Goal: Task Accomplishment & Management: Manage account settings

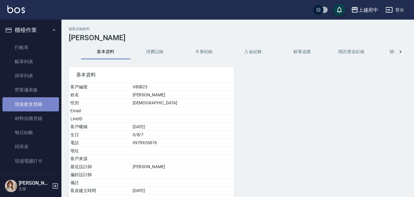
click at [32, 111] on link "現金收支登錄" at bounding box center [30, 104] width 57 height 14
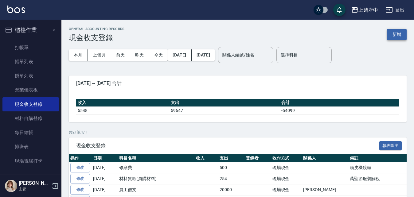
click at [397, 37] on button "新增" at bounding box center [397, 34] width 20 height 11
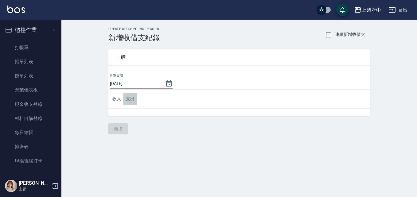
click at [136, 98] on button "支出" at bounding box center [130, 99] width 14 height 13
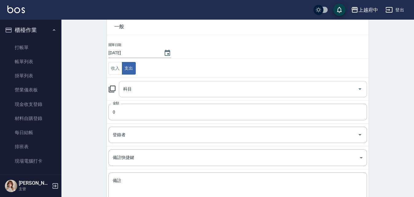
click at [140, 88] on input "科目" at bounding box center [238, 89] width 233 height 11
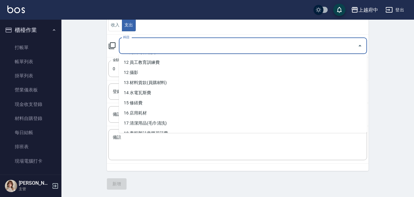
scroll to position [154, 0]
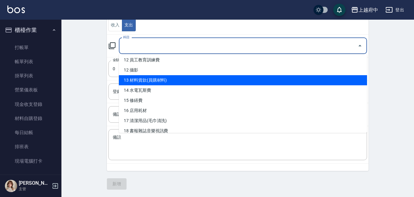
click at [153, 81] on li "13 材料貨款(員購材料)" at bounding box center [243, 80] width 248 height 10
type input "13 材料貨款(員購材料)"
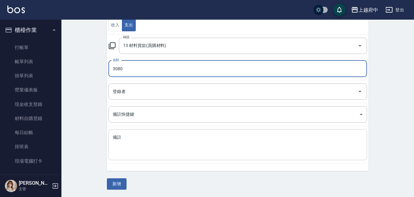
type input "3080"
click at [140, 154] on textarea "備註" at bounding box center [238, 145] width 250 height 21
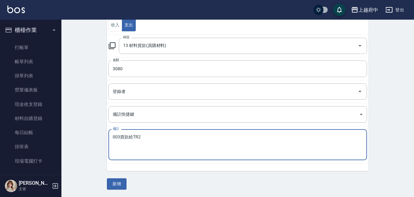
click at [146, 146] on textarea "003貨款給TR2" at bounding box center [238, 145] width 250 height 21
type textarea "003貨款給TR2"
click at [119, 185] on button "新增" at bounding box center [117, 183] width 20 height 11
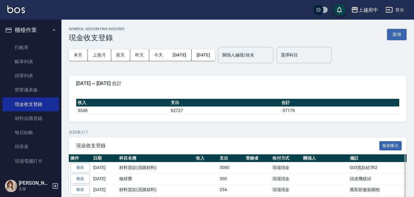
click at [146, 183] on td "修繕費" at bounding box center [156, 179] width 77 height 11
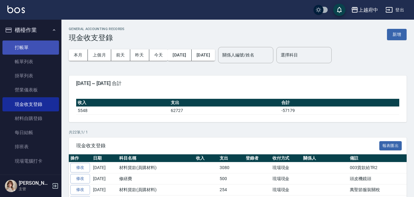
click at [38, 48] on link "打帳單" at bounding box center [30, 48] width 57 height 14
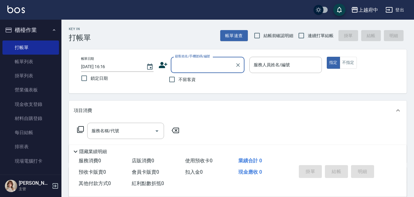
click at [309, 37] on span "連續打單結帳" at bounding box center [321, 36] width 26 height 6
click at [308, 37] on input "連續打單結帳" at bounding box center [301, 35] width 13 height 13
checkbox input "true"
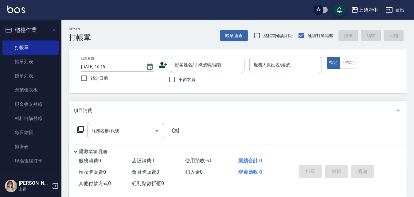
click at [163, 66] on icon at bounding box center [163, 65] width 9 height 6
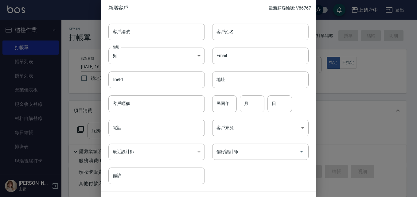
click at [240, 29] on input "客戶姓名" at bounding box center [260, 32] width 96 height 17
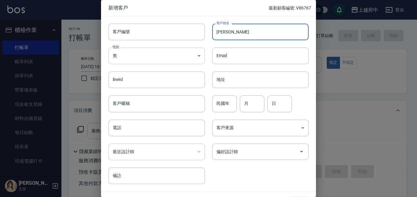
type input "任芷瑩瑩"
click at [140, 54] on body "上越府中 登出 櫃檯作業 打帳單 帳單列表 掛單列表 營業儀表板 現金收支登錄 材料自購登錄 每日結帳 排班表 現場電腦打卡 預約管理 預約管理 單日預約紀錄…" at bounding box center [208, 150] width 417 height 300
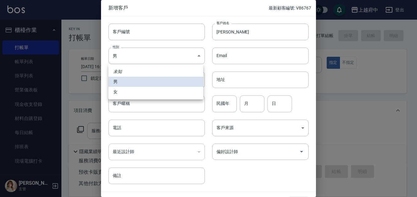
click at [118, 88] on li "女" at bounding box center [155, 92] width 95 height 10
type input "FEMALE"
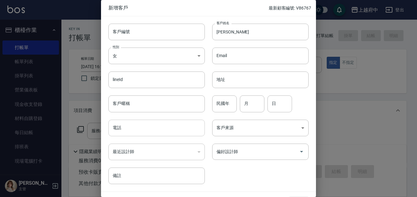
click at [135, 124] on input "電話" at bounding box center [156, 128] width 96 height 17
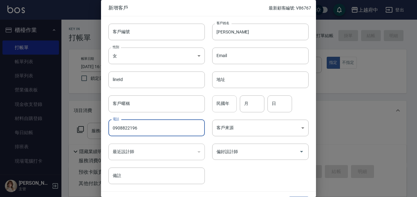
type input "0908822196"
click at [224, 104] on input "民國年" at bounding box center [224, 104] width 25 height 17
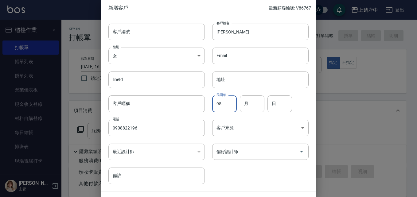
type input "95"
type input "08"
type input "22"
click at [245, 175] on div "客戶編號 客戶編號 客戶姓名 任芷瑩瑩 客戶姓名 性別 女 FEMALE 性別 Email Email lineId lineId 地址 地址 客戶暱稱 客戶…" at bounding box center [205, 100] width 208 height 168
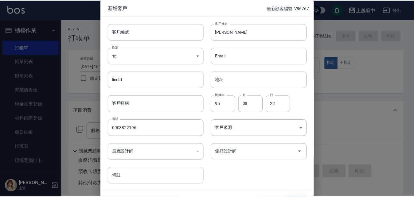
scroll to position [16, 0]
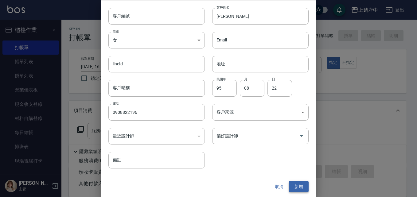
click at [291, 184] on button "新增" at bounding box center [299, 186] width 20 height 11
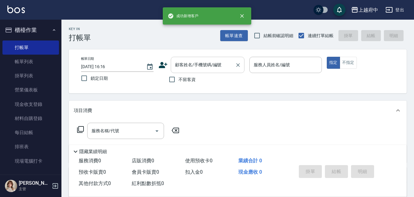
click at [234, 72] on div at bounding box center [238, 65] width 8 height 16
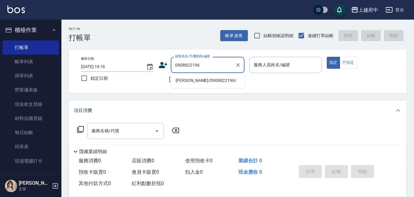
click at [214, 83] on li "任芷瑩瑩/0908822196/" at bounding box center [208, 81] width 74 height 10
type input "任芷瑩瑩/0908822196/"
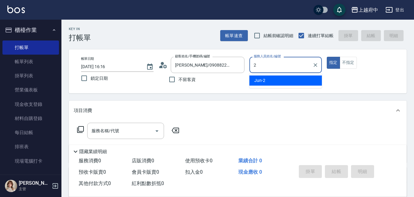
type input "Jun-2"
type button "true"
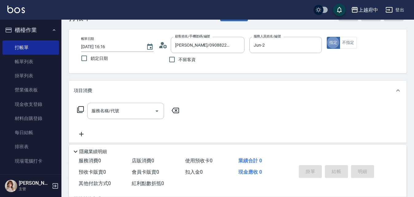
scroll to position [31, 0]
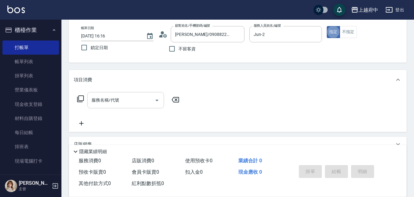
click at [116, 106] on div "服務名稱/代號" at bounding box center [125, 100] width 77 height 16
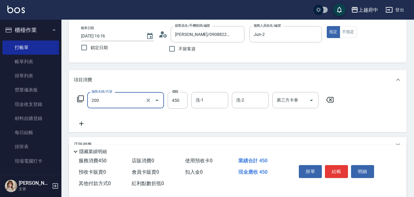
type input "有機洗髮(200)"
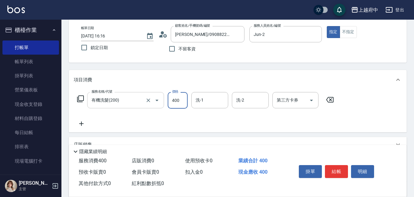
type input "400"
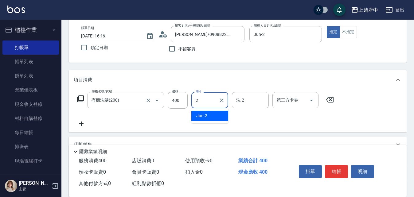
type input "Jun-2"
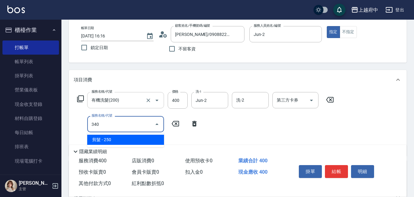
type input "剪髮(340)"
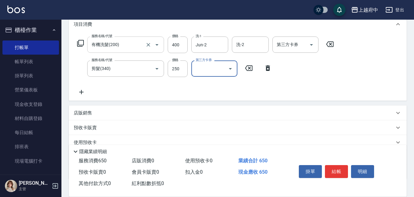
scroll to position [92, 0]
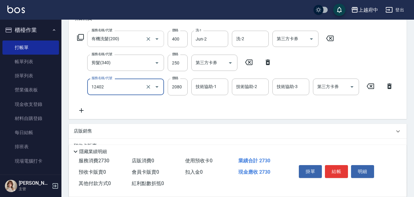
type input "染髮M(12402)"
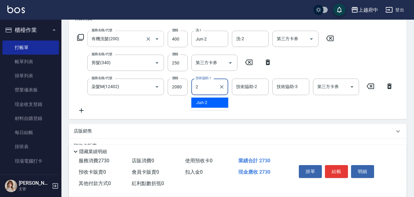
type input "Jun-2"
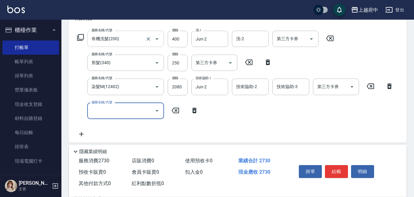
type input "2"
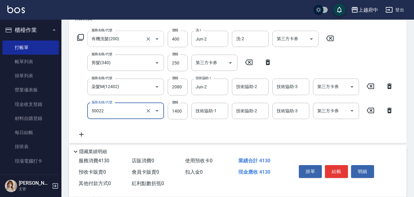
type input "漂髮 中(50022)"
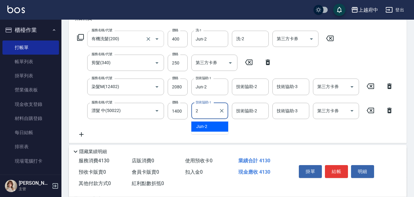
type input "Jun-2"
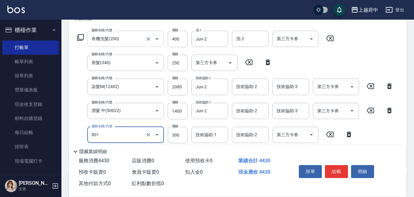
type input "區塊染髮(801)"
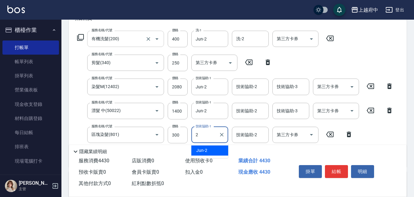
type input "Jun-2"
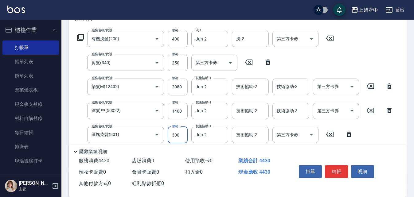
click at [178, 85] on input "2080" at bounding box center [178, 87] width 20 height 17
type input "1150"
click at [81, 116] on div "服務名稱/代號 漂髮 中(50022) 服務名稱/代號 價格 1400 價格 技術協助-1 Jun-2 技術協助-1 技術協助-2 技術協助-2 技術協助-3…" at bounding box center [235, 111] width 323 height 17
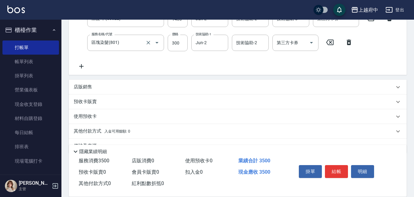
drag, startPoint x: 85, startPoint y: 66, endPoint x: 102, endPoint y: 67, distance: 16.6
click at [85, 66] on icon at bounding box center [81, 66] width 15 height 7
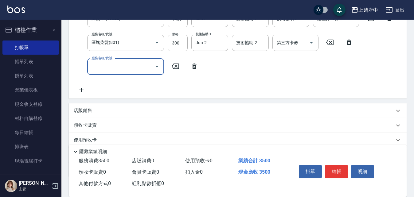
scroll to position [152, 0]
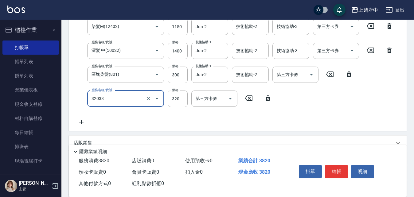
type input "頭皮隔離液(32033)"
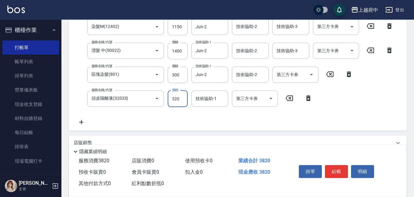
scroll to position [153, 0]
click at [183, 91] on input "320" at bounding box center [178, 98] width 20 height 17
type input "400"
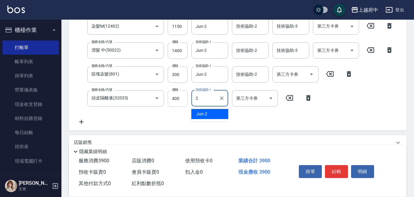
type input "Jun-2"
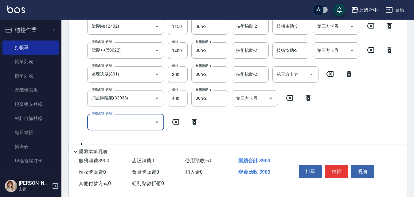
scroll to position [152, 0]
type input "結構三段式(222300)"
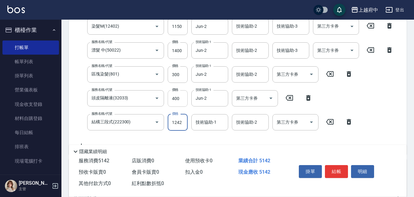
type input "1242"
type input "Jun-2"
click at [268, 135] on div "服務名稱/代號 有機洗髮(200) 服務名稱/代號 價格 400 價格 洗-1 Jun-2 洗-1 洗-2 洗-2 第三方卡券 第三方卡券 服務名稱/代號 剪…" at bounding box center [235, 59] width 323 height 179
click at [338, 171] on button "結帳" at bounding box center [336, 171] width 23 height 13
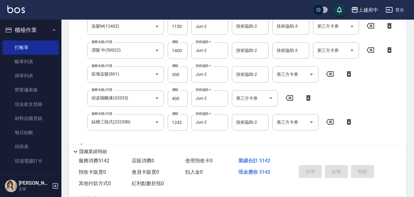
type input "2025/10/09 16:27"
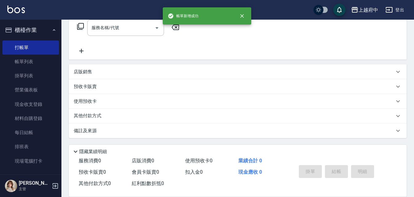
scroll to position [0, 0]
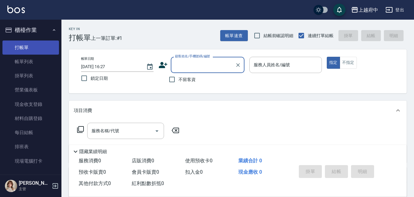
drag, startPoint x: 14, startPoint y: 65, endPoint x: 37, endPoint y: 45, distance: 29.6
click at [14, 65] on link "帳單列表" at bounding box center [30, 62] width 57 height 14
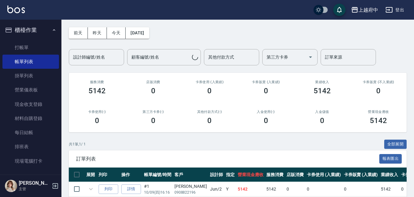
scroll to position [50, 0]
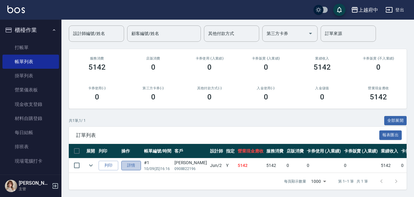
click at [137, 161] on link "詳情" at bounding box center [131, 166] width 20 height 10
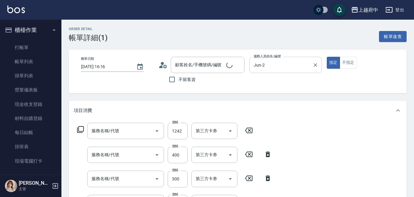
type input "2025/10/09 16:16"
type input "Jun-2"
type input "任芷瑩瑩/0908822196/"
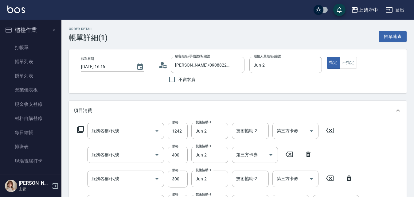
type input "結構三段式(222300)"
type input "頭皮隔離液(32033)"
type input "區塊染髮(801)"
type input "漂髮 中(50022)"
type input "染髮M(12402)"
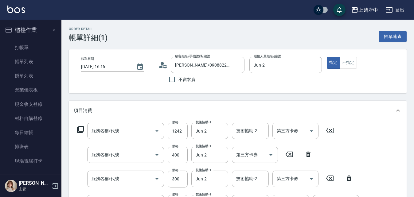
type input "剪髮(340)"
type input "有機洗髮(200)"
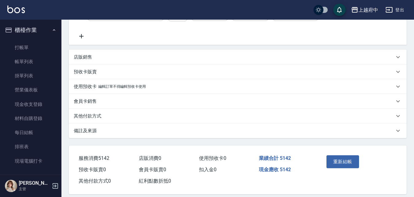
scroll to position [270, 0]
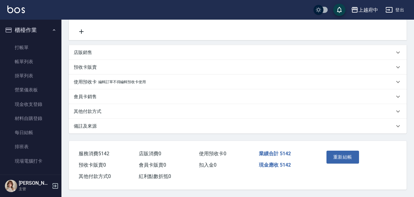
click at [90, 108] on p "其他付款方式" at bounding box center [88, 111] width 28 height 6
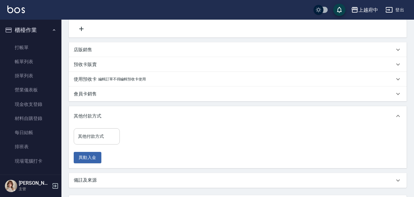
click at [96, 136] on input "其他付款方式" at bounding box center [96, 136] width 41 height 11
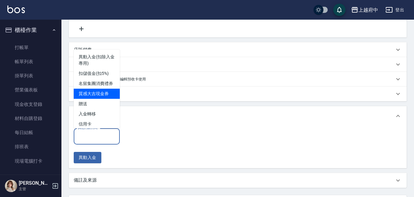
scroll to position [10, 0]
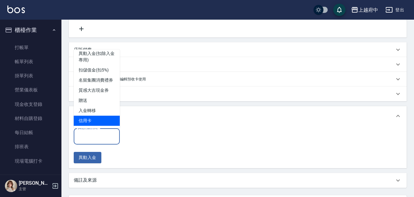
click at [96, 119] on span "信用卡" at bounding box center [97, 121] width 46 height 10
type input "信用卡"
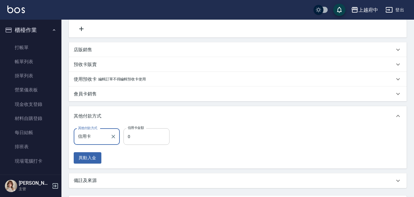
click at [149, 137] on input "0" at bounding box center [146, 136] width 46 height 17
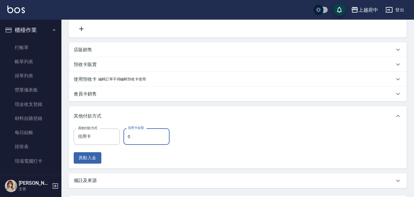
click at [149, 137] on input "0" at bounding box center [146, 136] width 46 height 17
type input "5142"
click at [171, 103] on div "項目消費 服務名稱/代號 結構三段式(222300) 服務名稱/代號 價格 1242 價格 技術協助-1 Jun-2 技術協助-1 技術協助-2 技術協助-2…" at bounding box center [238, 9] width 338 height 357
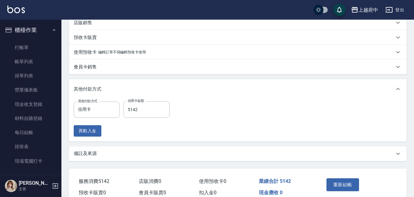
scroll to position [327, 0]
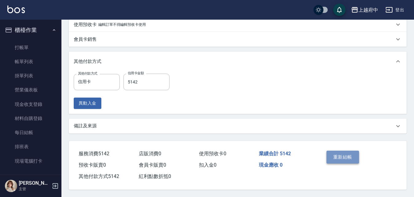
click at [345, 158] on button "重新結帳" at bounding box center [343, 157] width 33 height 13
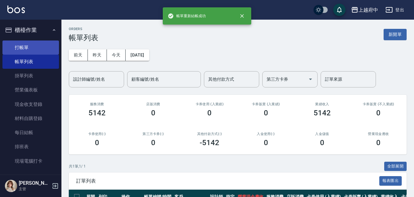
click at [18, 45] on link "打帳單" at bounding box center [30, 48] width 57 height 14
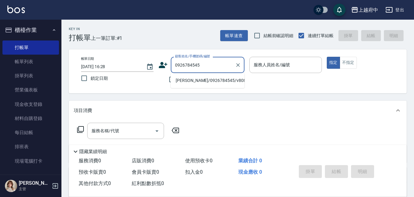
click at [217, 80] on li "林育民/0926784545/v80873" at bounding box center [208, 81] width 74 height 10
type input "林育民/0926784545/v80873"
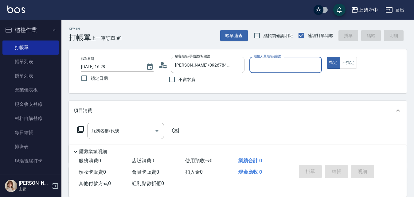
type input "Fanny-7"
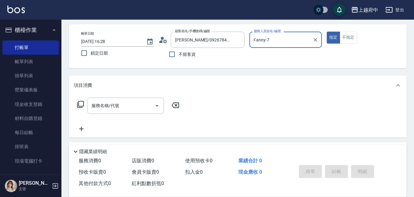
scroll to position [61, 0]
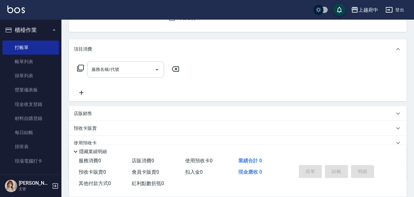
click at [98, 72] on input "服務名稱/代號" at bounding box center [121, 69] width 62 height 11
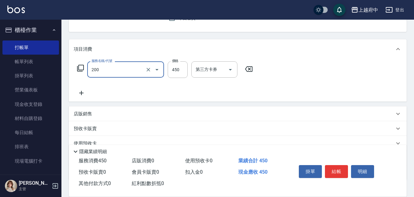
type input "有機洗髮(200)"
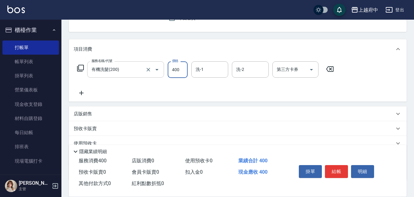
type input "400"
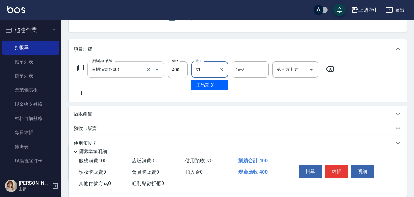
type input "王品云-31"
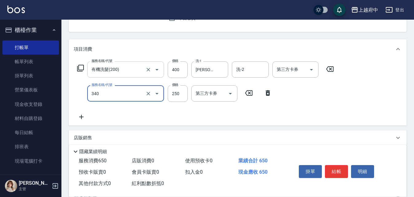
type input "剪髮(340)"
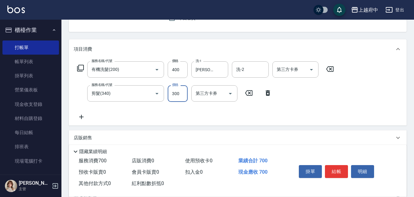
type input "300"
click at [189, 37] on div "Key In 打帳單 上一筆訂單:#1 帳單速查 結帳前確認明細 連續打單結帳 掛單 結帳 明細 帳單日期 2025/10/09 16:28 鎖定日期 顧客姓…" at bounding box center [237, 110] width 353 height 305
click at [336, 171] on button "結帳" at bounding box center [336, 171] width 23 height 13
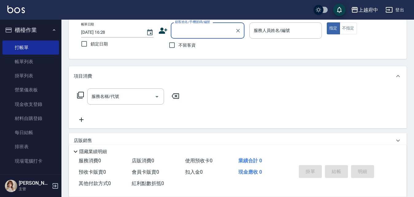
scroll to position [0, 0]
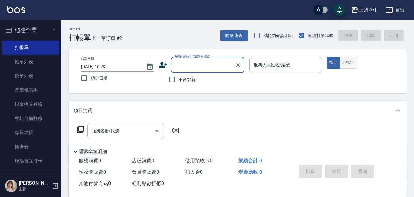
click at [351, 62] on button "不指定" at bounding box center [348, 63] width 17 height 12
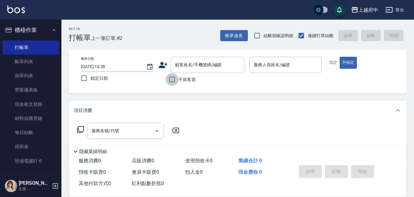
drag, startPoint x: 174, startPoint y: 75, endPoint x: 216, endPoint y: 80, distance: 42.3
click at [174, 76] on input "不留客資" at bounding box center [172, 79] width 13 height 13
checkbox input "true"
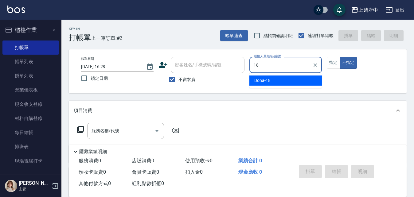
type input "Dona-18"
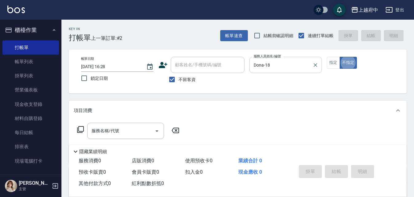
type button "false"
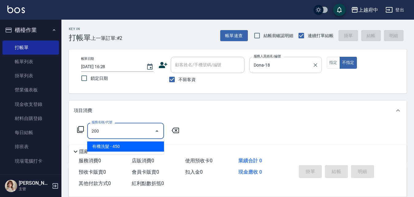
type input "有機洗髮(200)"
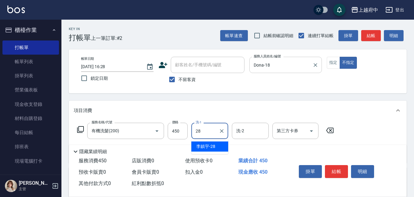
type input "李鎮宇-28"
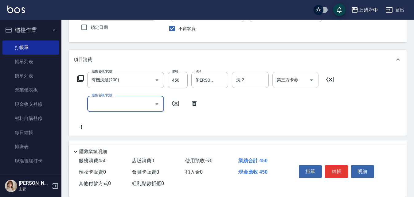
scroll to position [61, 0]
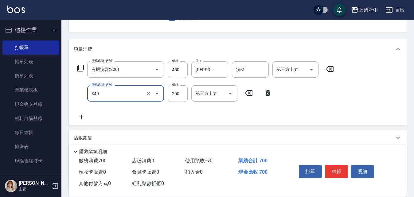
click at [142, 92] on input "340" at bounding box center [117, 93] width 54 height 11
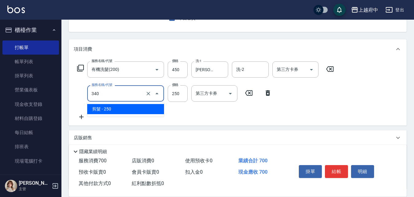
click at [142, 92] on input "340" at bounding box center [117, 93] width 54 height 11
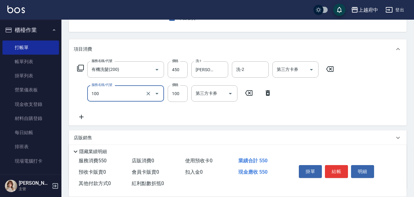
type input "造型/修劉海(100)"
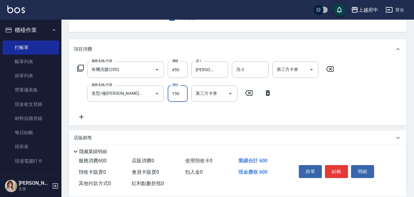
type input "150"
click at [214, 33] on div "Key In 打帳單 上一筆訂單:#2 帳單速查 結帳前確認明細 連續打單結帳 掛單 結帳 明細 帳單日期 2025/10/09 16:28 鎖定日期 顧客姓…" at bounding box center [237, 103] width 353 height 290
click at [330, 169] on button "結帳" at bounding box center [336, 171] width 23 height 13
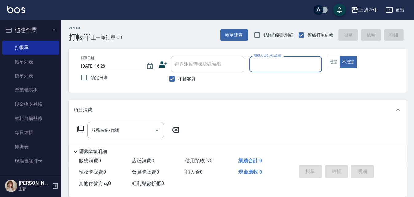
scroll to position [0, 0]
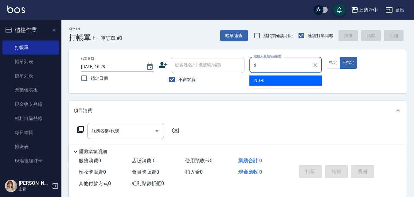
type input "Nia-6"
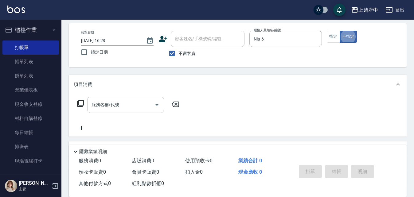
scroll to position [61, 0]
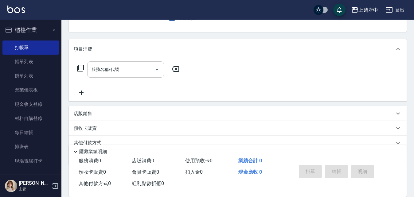
click at [92, 67] on input "服務名稱/代號" at bounding box center [121, 69] width 62 height 11
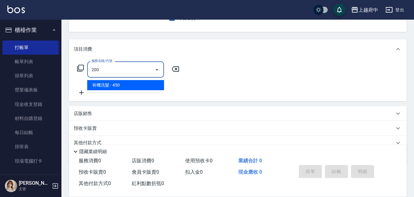
type input "有機洗髮(200)"
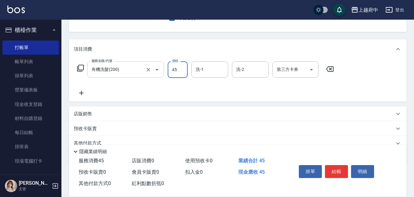
type input "450"
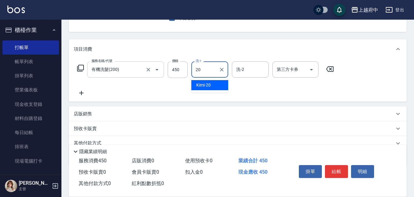
type input "Kimi-20"
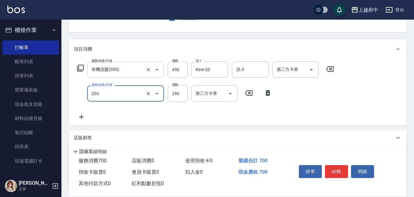
type input "升級滋養護髮(203)"
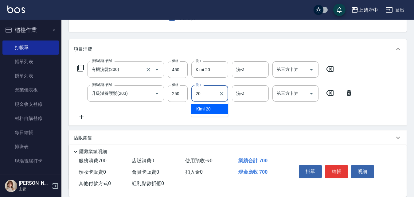
type input "Kimi-20"
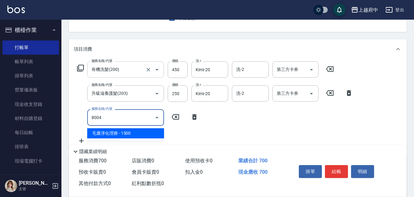
type input "毛囊淨化理療(8004)"
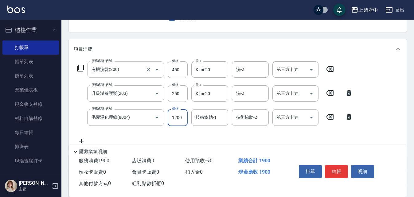
type input "1200"
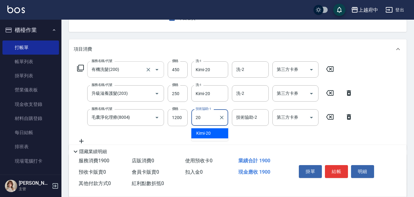
type input "Kimi-20"
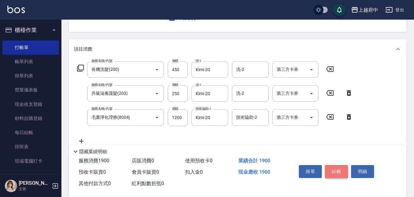
click at [335, 171] on button "結帳" at bounding box center [336, 171] width 23 height 13
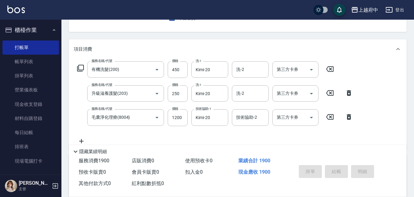
type input "2025/10/09 16:29"
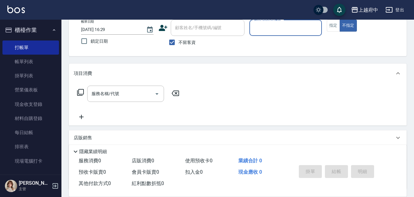
scroll to position [0, 0]
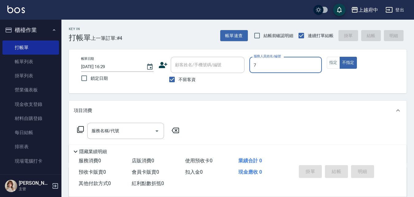
type input "Fanny-7"
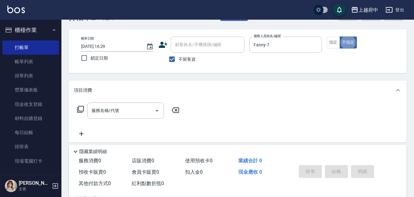
scroll to position [61, 0]
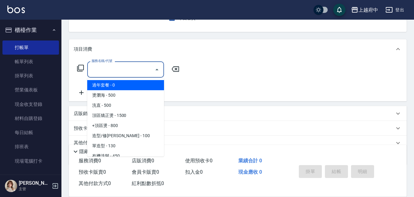
click at [120, 65] on input "服務名稱/代號" at bounding box center [121, 69] width 62 height 11
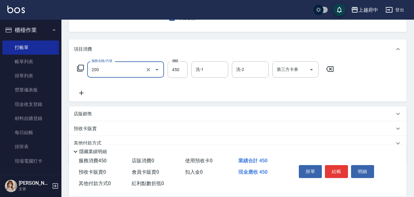
type input "有機洗髮(200)"
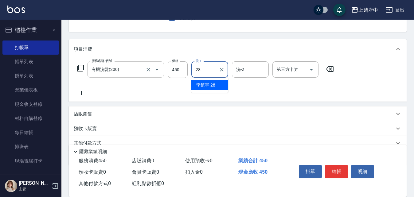
type input "李鎮宇-28"
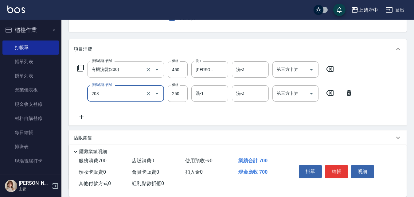
type input "升級滋養護髮(203)"
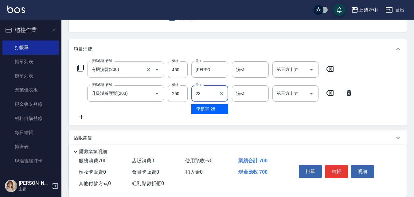
type input "李鎮宇-28"
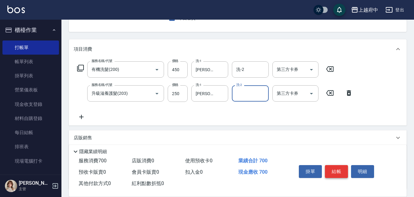
click at [332, 168] on button "結帳" at bounding box center [336, 171] width 23 height 13
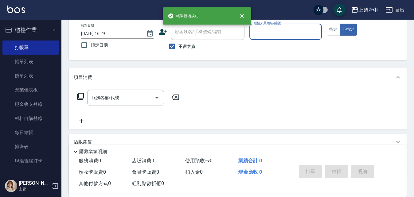
scroll to position [0, 0]
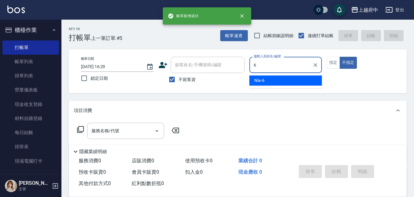
type input "Nia-6"
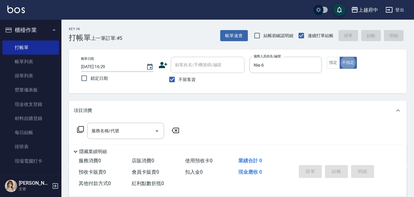
scroll to position [31, 0]
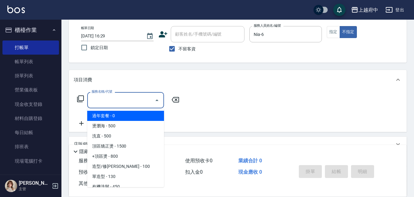
click at [120, 99] on input "服務名稱/代號" at bounding box center [121, 100] width 62 height 11
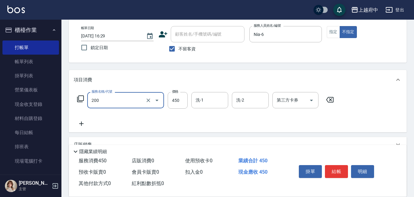
type input "有機洗髮(200)"
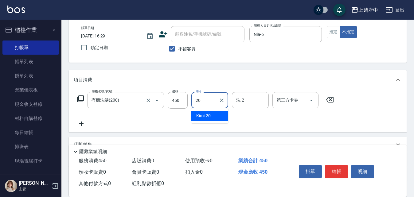
type input "Kimi-20"
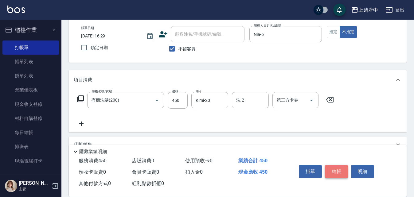
click at [338, 166] on button "結帳" at bounding box center [336, 171] width 23 height 13
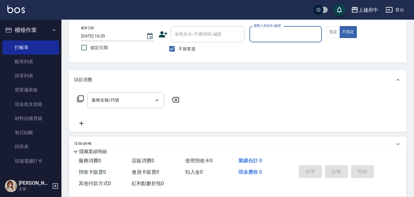
click at [32, 33] on button "櫃檯作業" at bounding box center [30, 30] width 57 height 16
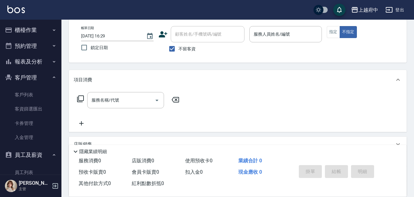
click at [35, 29] on button "櫃檯作業" at bounding box center [30, 30] width 57 height 16
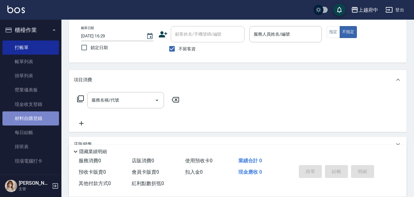
click at [30, 120] on link "材料自購登錄" at bounding box center [30, 118] width 57 height 14
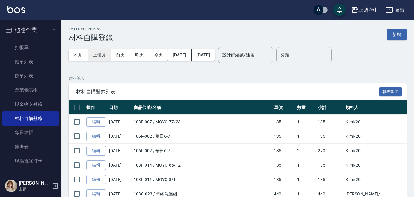
click at [99, 57] on button "上個月" at bounding box center [99, 54] width 23 height 11
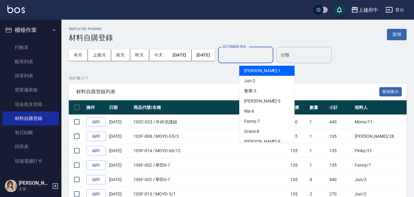
click at [271, 57] on input "設計師編號/姓名" at bounding box center [246, 55] width 50 height 11
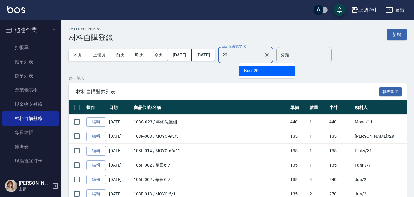
click at [270, 68] on div "Kimi -20" at bounding box center [266, 71] width 55 height 10
type input "Kimi-20"
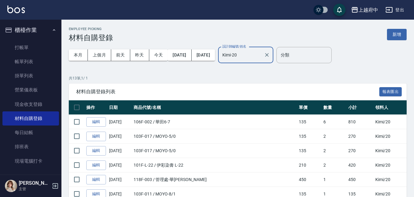
click at [261, 51] on input "Kimi-20" at bounding box center [241, 55] width 41 height 11
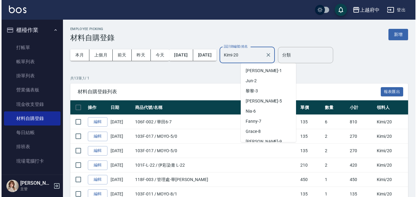
scroll to position [45, 0]
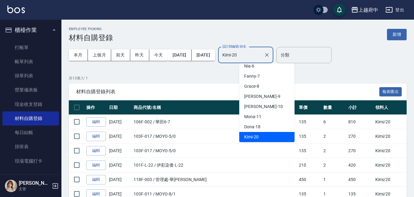
click at [261, 51] on input "Kimi-20" at bounding box center [241, 55] width 41 height 11
click at [271, 60] on div at bounding box center [267, 55] width 8 height 16
click at [269, 57] on icon "Clear" at bounding box center [267, 55] width 4 height 4
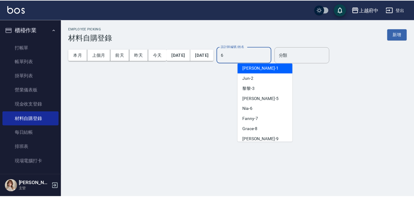
scroll to position [0, 0]
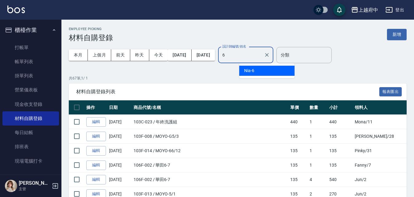
click at [273, 75] on div "Nia -6" at bounding box center [266, 71] width 55 height 10
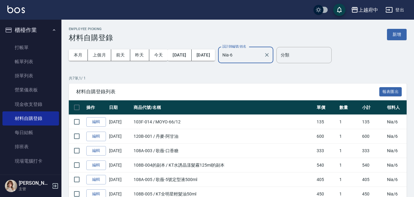
click at [246, 48] on label "設計師編號/姓名" at bounding box center [234, 46] width 24 height 5
click at [254, 50] on input "Nia-6" at bounding box center [241, 55] width 41 height 11
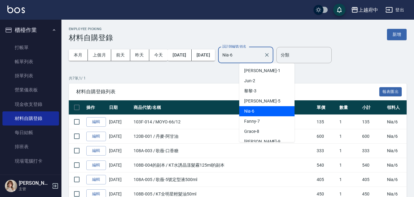
click at [256, 57] on input "Nia-6" at bounding box center [241, 55] width 41 height 11
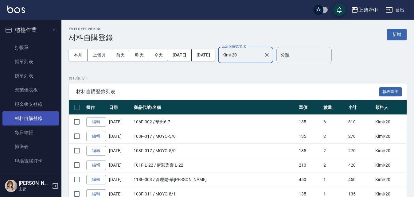
type input "Kimi-20"
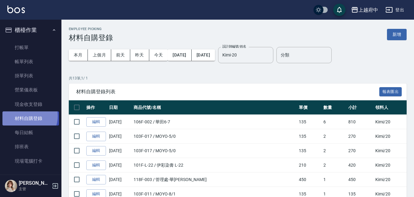
click at [25, 116] on link "材料自購登錄" at bounding box center [30, 118] width 57 height 14
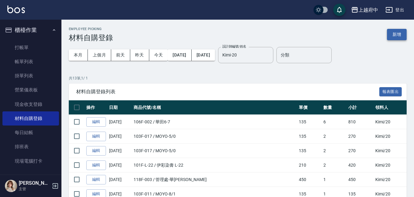
click at [395, 30] on button "新增" at bounding box center [397, 34] width 20 height 11
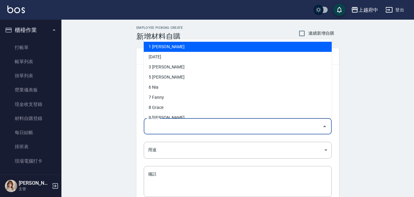
click at [157, 125] on input "領料人" at bounding box center [233, 126] width 173 height 11
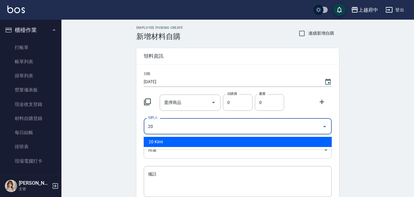
drag, startPoint x: 165, startPoint y: 144, endPoint x: 161, endPoint y: 148, distance: 5.4
click at [163, 144] on li "20 Kimi" at bounding box center [238, 142] width 188 height 10
type input "20 Kimi"
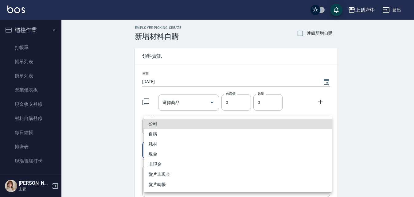
click at [158, 148] on body "上越府中 登出 櫃檯作業 打帳單 帳單列表 掛單列表 營業儀表板 現金收支登錄 材料自購登錄 每日結帳 排班表 現場電腦打卡 預約管理 預約管理 單日預約紀錄…" at bounding box center [207, 126] width 414 height 253
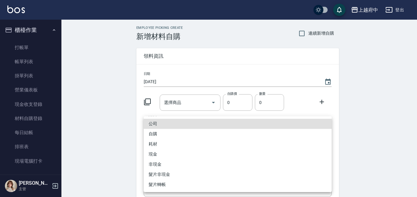
drag, startPoint x: 164, startPoint y: 131, endPoint x: 170, endPoint y: 128, distance: 6.5
click at [164, 131] on li "自購" at bounding box center [238, 134] width 188 height 10
type input "自購"
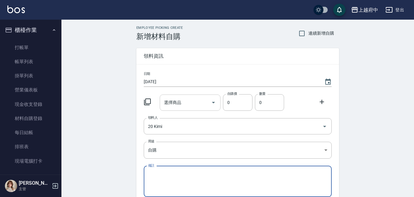
click at [192, 97] on div "選擇商品" at bounding box center [190, 103] width 61 height 16
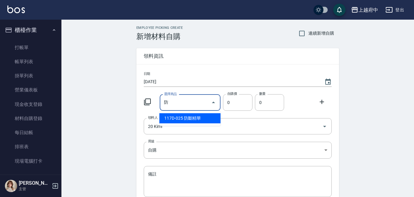
click at [190, 119] on li "117D-025 防斷精華" at bounding box center [189, 118] width 61 height 10
type input "防斷精華"
type input "2450"
type input "1"
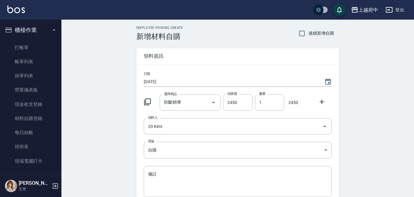
click at [324, 102] on icon at bounding box center [322, 102] width 4 height 4
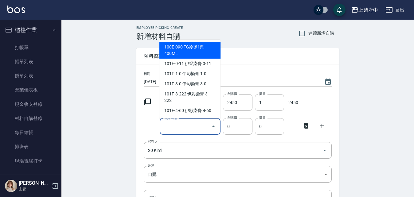
click at [188, 129] on input "選擇商品" at bounding box center [185, 126] width 46 height 11
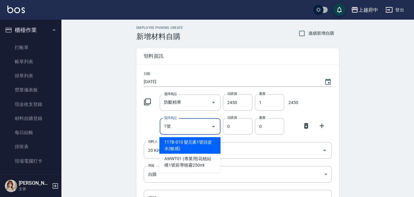
click at [191, 143] on li "117B-010 髮元素1號頭皮水(敏感)" at bounding box center [189, 145] width 61 height 17
type input "髮元素1號頭皮水(敏感)"
type input "640"
type input "1"
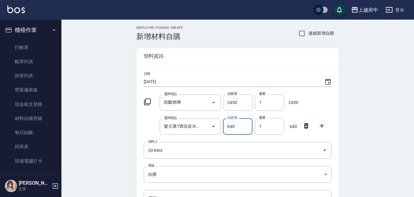
click at [237, 128] on input "640" at bounding box center [237, 126] width 29 height 17
type input "392"
click at [321, 125] on icon at bounding box center [321, 125] width 7 height 7
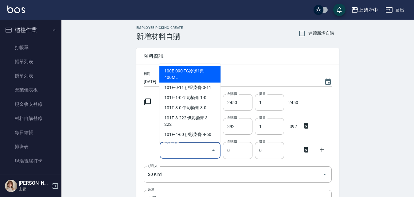
click at [190, 156] on input "選擇商品" at bounding box center [185, 150] width 46 height 11
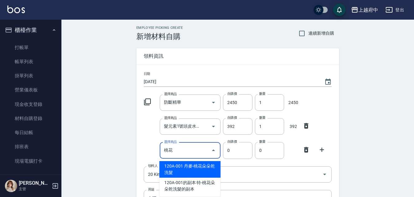
click at [198, 168] on li "120A-001 丹麥-桃花朵朵乾洗髮" at bounding box center [189, 169] width 61 height 17
type input "丹麥-桃花朵朵乾洗髮"
type input "690"
type input "1"
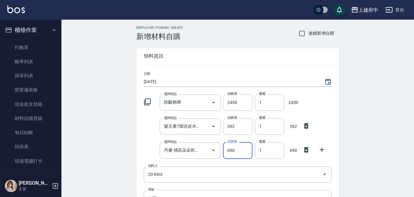
click at [235, 152] on input "690" at bounding box center [237, 150] width 29 height 17
type input "552"
click at [147, 146] on div "選擇商品 丹麥-桃花朵朵乾洗髮 選擇商品 自購價 552 自購價 數量 1 數量 552" at bounding box center [236, 149] width 190 height 19
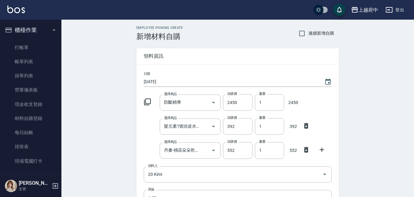
click at [323, 146] on icon at bounding box center [321, 149] width 7 height 7
click at [160, 172] on div "選擇商品" at bounding box center [190, 174] width 61 height 16
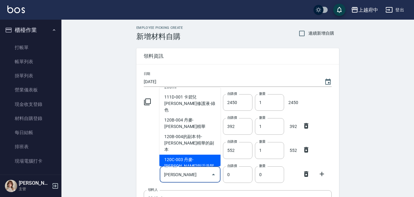
scroll to position [31, 0]
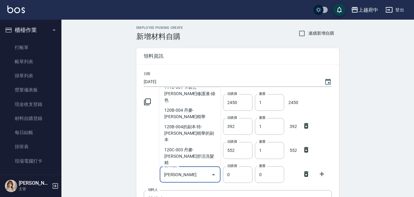
type input "丹麥-平衡舒活洗髮精(大)"
type input "1945"
type input "1"
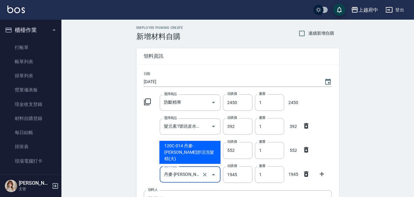
click at [189, 179] on input "丹麥-平衡舒活洗髮精(大)" at bounding box center [181, 174] width 38 height 11
click at [186, 150] on li "120C-014 丹麥-平衡舒活洗髮精(大)" at bounding box center [189, 152] width 61 height 23
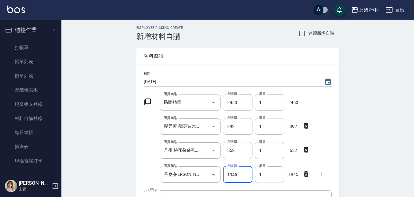
click at [235, 176] on input "1945" at bounding box center [237, 174] width 29 height 17
type input "1596"
click at [320, 173] on icon at bounding box center [321, 173] width 7 height 7
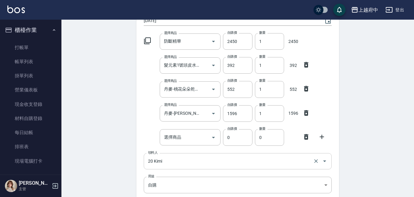
scroll to position [61, 0]
click at [180, 136] on input "選擇商品" at bounding box center [185, 137] width 46 height 11
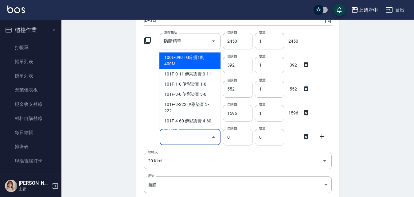
type input "8"
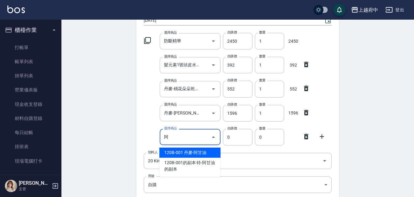
click at [199, 151] on li "120B-001 丹麥-阿甘油" at bounding box center [189, 153] width 61 height 10
type input "丹麥-阿甘油"
type input "750"
type input "1"
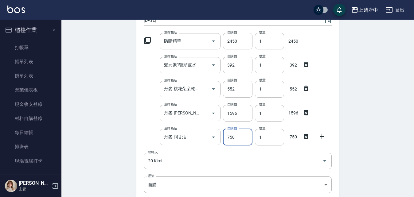
click at [237, 140] on input "750" at bounding box center [237, 137] width 29 height 17
type input "636"
click at [322, 136] on icon at bounding box center [322, 137] width 4 height 4
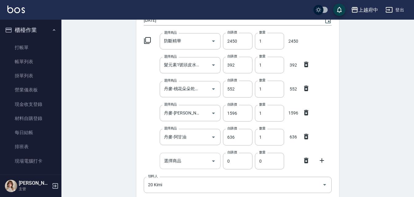
click at [172, 158] on input "選擇商品" at bounding box center [185, 161] width 46 height 11
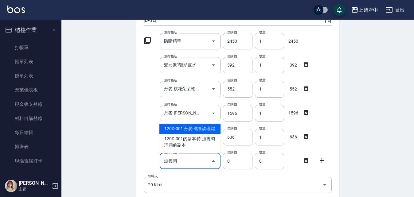
click at [186, 129] on li "120D-001 丹麥-滋養調理霜" at bounding box center [189, 129] width 61 height 10
type input "丹麥-滋養調理霜"
type input "725"
type input "1"
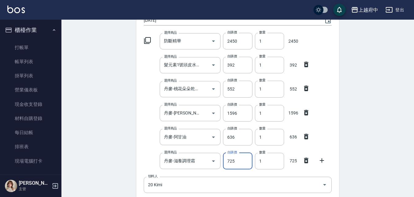
click at [239, 161] on input "725" at bounding box center [237, 161] width 29 height 17
type input "580"
click at [332, 139] on div "日期 2025/10/09 選擇商品 防斷精華 選擇商品 自購價 2450 自購價 數量 1 數量 2450 選擇商品 髮元素1號頭皮水(敏感) 選擇商品 自…" at bounding box center [237, 136] width 203 height 267
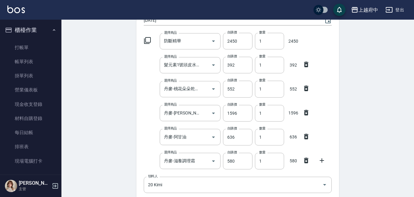
click at [149, 152] on div "選擇商品 丹麥-滋養調理霜 選擇商品 自購價 580 自購價 數量 1 數量 580" at bounding box center [236, 160] width 190 height 19
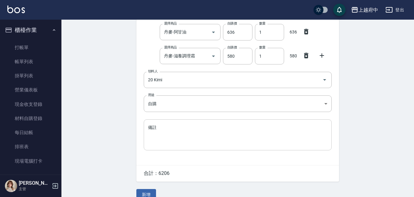
scroll to position [177, 0]
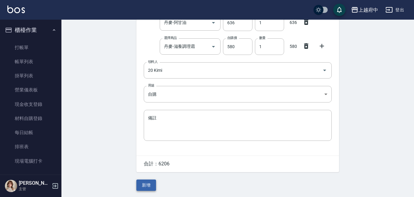
click at [143, 186] on button "新增" at bounding box center [146, 185] width 20 height 11
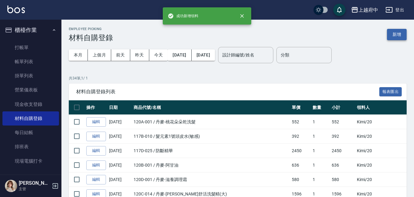
click at [397, 35] on button "新增" at bounding box center [397, 34] width 20 height 11
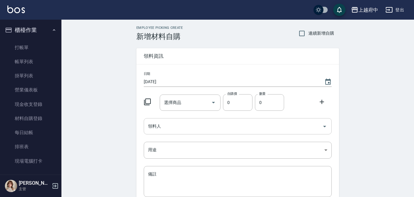
click at [159, 124] on input "領料人" at bounding box center [233, 126] width 173 height 11
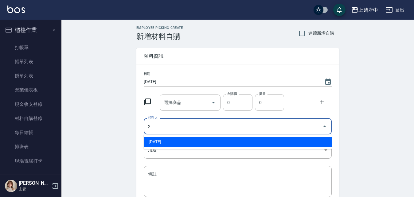
click at [163, 141] on li "2 Jun" at bounding box center [238, 142] width 188 height 10
type input "2 Jun"
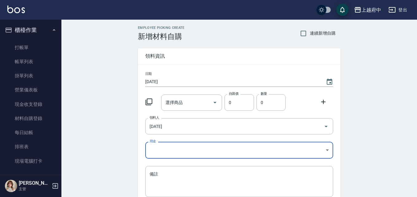
click at [158, 147] on body "上越府中 登出 櫃檯作業 打帳單 帳單列表 掛單列表 營業儀表板 現金收支登錄 材料自購登錄 每日結帳 排班表 現場電腦打卡 預約管理 預約管理 單日預約紀錄…" at bounding box center [208, 126] width 417 height 253
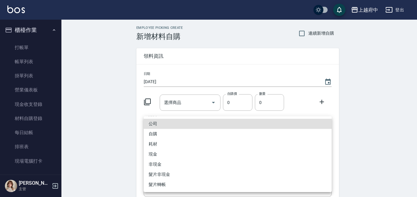
click at [157, 132] on li "自購" at bounding box center [238, 134] width 188 height 10
type input "自購"
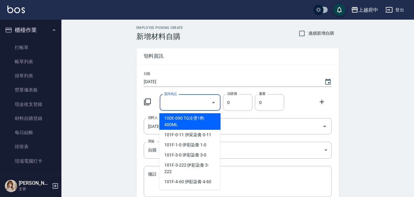
click at [182, 102] on input "選擇商品" at bounding box center [185, 102] width 46 height 11
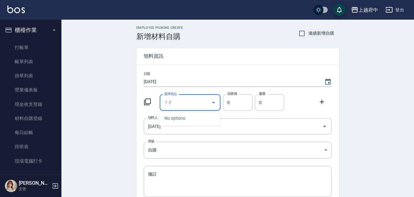
type input "ㄔ"
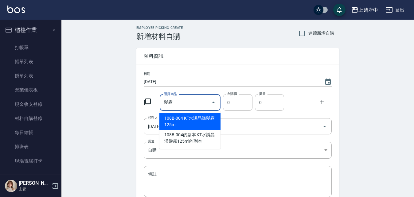
click at [206, 126] on li "108B-004 KT水誘晶漾髮霧125ml" at bounding box center [189, 121] width 61 height 17
type input "KT水誘晶漾髮霧125ml"
type input "600"
type input "1"
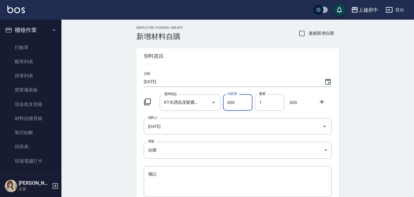
click at [240, 106] on input "600" at bounding box center [237, 102] width 29 height 17
click at [239, 106] on input "600" at bounding box center [237, 102] width 29 height 17
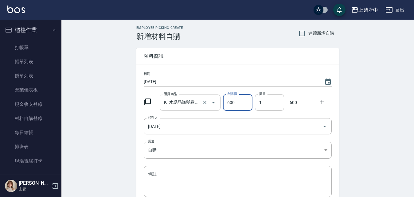
click at [183, 103] on input "KT水誘晶漾髮霧125ml" at bounding box center [181, 102] width 38 height 11
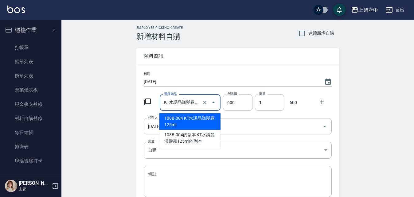
click at [182, 103] on input "KT水誘晶漾髮霧125ml" at bounding box center [181, 102] width 38 height 11
click at [147, 127] on input "2 Jun" at bounding box center [229, 126] width 165 height 11
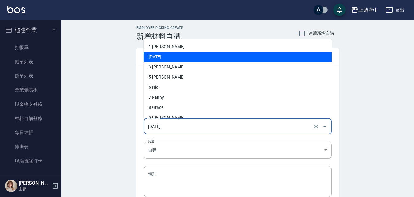
click at [147, 128] on input "2 Jun" at bounding box center [229, 126] width 165 height 11
click at [148, 128] on input "2 Jun" at bounding box center [229, 126] width 165 height 11
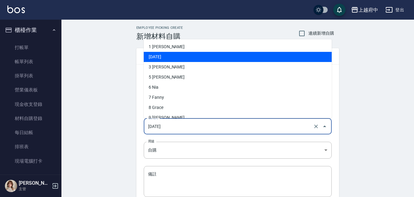
click at [148, 129] on input "2 Jun" at bounding box center [229, 126] width 165 height 11
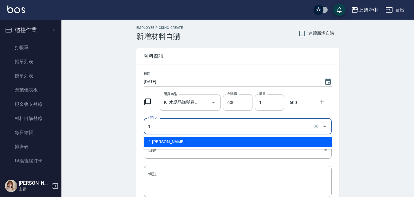
click at [196, 142] on li "1 Annie" at bounding box center [238, 142] width 188 height 10
type input "1 Annie"
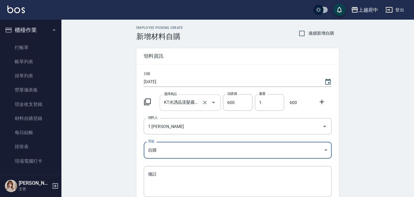
click at [179, 104] on input "KT水誘晶漾髮霧125ml" at bounding box center [181, 102] width 38 height 11
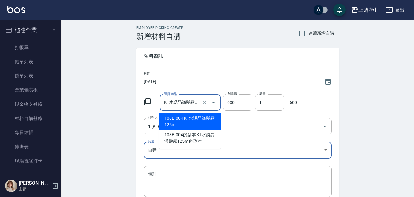
click at [179, 104] on input "KT水誘晶漾髮霧125ml" at bounding box center [181, 102] width 38 height 11
click at [203, 105] on icon "Clear" at bounding box center [205, 103] width 6 height 6
type input "0"
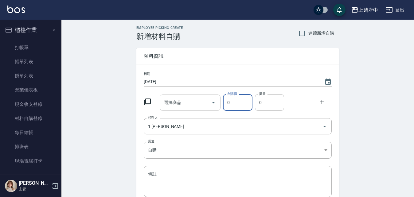
click at [183, 103] on input "選擇商品" at bounding box center [185, 102] width 46 height 11
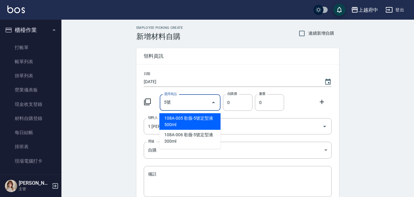
click at [188, 124] on li "108A-005 歌薇-5號定型液500ml" at bounding box center [189, 121] width 61 height 17
type input "歌薇-5號定型液500ml"
type input "450"
type input "1"
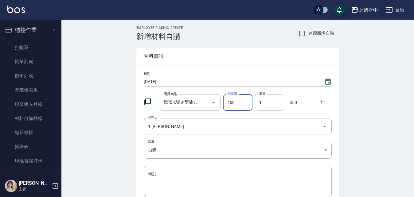
click at [239, 105] on input "450" at bounding box center [237, 102] width 29 height 17
type input "405"
click at [320, 100] on icon at bounding box center [321, 101] width 7 height 7
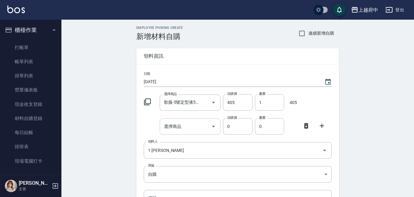
click at [174, 131] on input "選擇商品" at bounding box center [185, 126] width 46 height 11
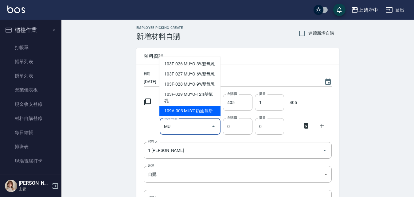
click at [191, 115] on li "109A-003 MUYO奶油慕斯" at bounding box center [189, 111] width 61 height 10
type input "MUYO奶油慕斯"
type input "440"
type input "1"
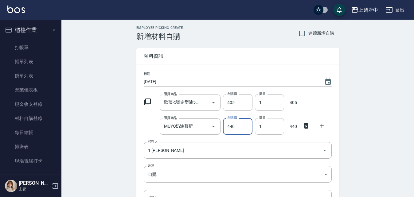
click at [247, 131] on input "440" at bounding box center [237, 126] width 29 height 17
type input "352"
click at [142, 116] on div "選擇商品 MUYO奶油慕斯 選擇商品 自購價 352 自購價 數量 1 數量 352" at bounding box center [236, 125] width 190 height 19
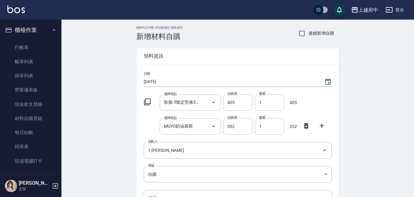
click at [113, 155] on div "Employee Picking Create 新增材料自購 連續新增自購 領料資訊 日期 2025/10/09 選擇商品 歌薇-5號定型液500ml 選擇商…" at bounding box center [237, 148] width 353 height 257
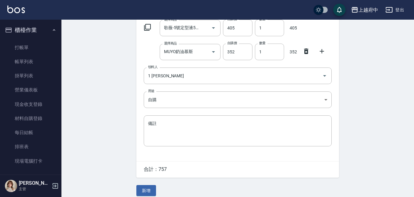
scroll to position [81, 0]
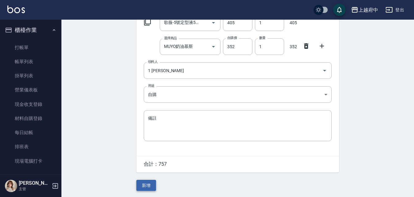
click at [144, 188] on button "新增" at bounding box center [146, 185] width 20 height 11
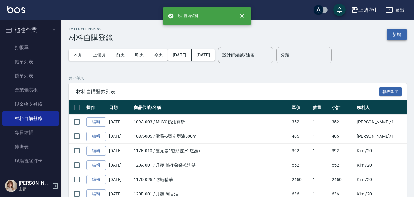
click at [397, 31] on button "新增" at bounding box center [397, 34] width 20 height 11
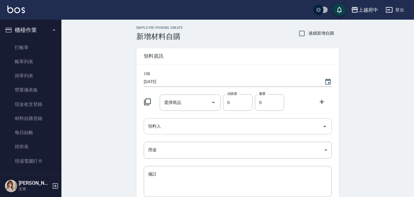
click at [194, 123] on input "領料人" at bounding box center [233, 126] width 173 height 11
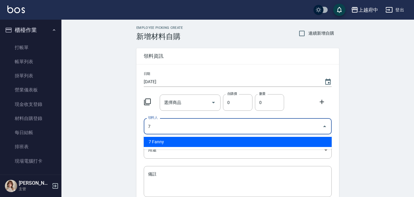
click at [165, 142] on li "7 Fanny" at bounding box center [238, 142] width 188 height 10
type input "7 Fanny"
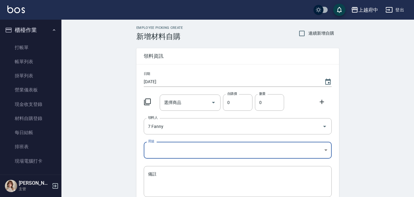
click at [158, 147] on body "上越府中 登出 櫃檯作業 打帳單 帳單列表 掛單列表 營業儀表板 現金收支登錄 材料自購登錄 每日結帳 排班表 現場電腦打卡 預約管理 預約管理 單日預約紀錄…" at bounding box center [207, 126] width 414 height 253
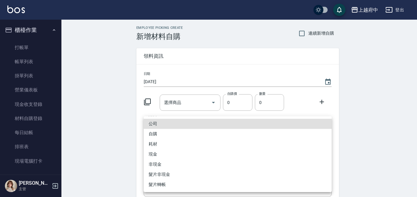
click at [154, 133] on li "自購" at bounding box center [238, 134] width 188 height 10
type input "自購"
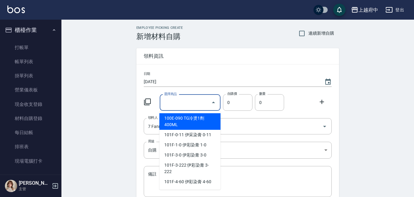
click at [190, 104] on input "選擇商品" at bounding box center [185, 102] width 46 height 11
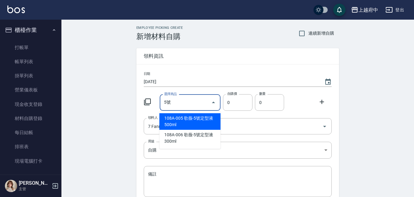
click at [195, 119] on li "108A-005 歌薇-5號定型液500ml" at bounding box center [189, 121] width 61 height 17
type input "歌薇-5號定型液500ml"
type input "450"
type input "1"
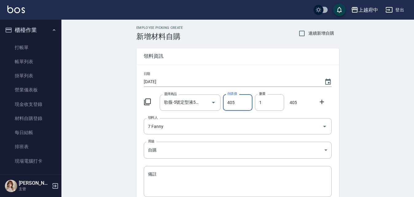
type input "405"
click at [323, 101] on icon at bounding box center [321, 101] width 7 height 7
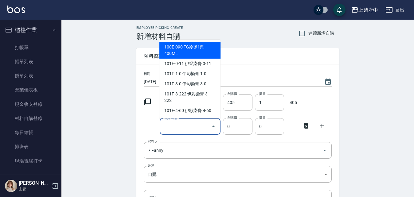
click at [179, 125] on input "選擇商品" at bounding box center [185, 126] width 46 height 11
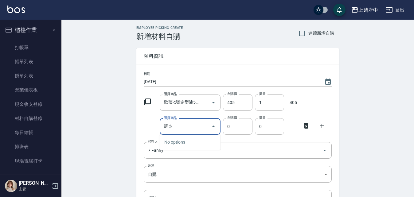
type input "調"
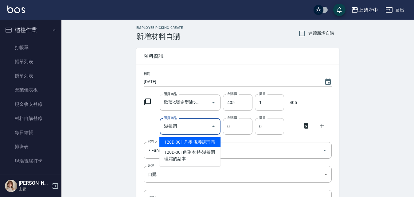
click at [185, 147] on li "120D-001 丹麥-滋養調理霜" at bounding box center [189, 142] width 61 height 10
type input "丹麥-滋養調理霜"
type input "725"
type input "1"
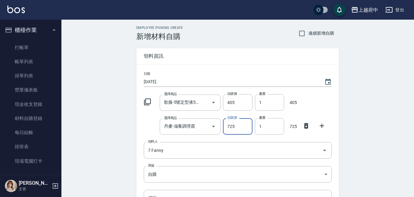
click at [235, 124] on input "725" at bounding box center [237, 126] width 29 height 17
type input "580"
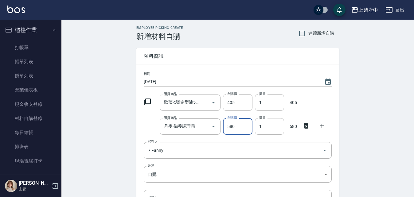
click at [128, 135] on div "Employee Picking Create 新增材料自購 連續新增自購 領料資訊 日期 2025/10/09 選擇商品 歌薇-5號定型液500ml 選擇商…" at bounding box center [237, 148] width 353 height 257
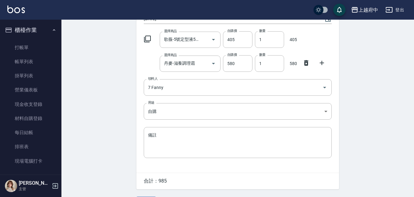
scroll to position [81, 0]
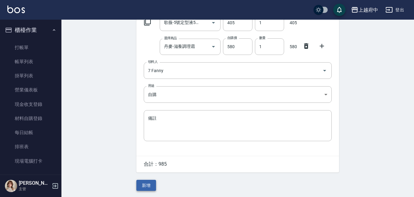
click at [143, 184] on button "新增" at bounding box center [146, 185] width 20 height 11
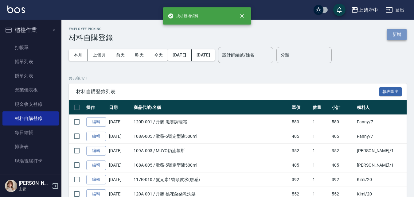
click at [400, 30] on button "新增" at bounding box center [397, 34] width 20 height 11
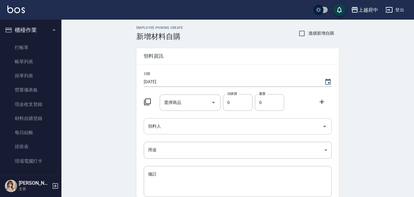
click at [166, 129] on input "領料人" at bounding box center [233, 126] width 173 height 11
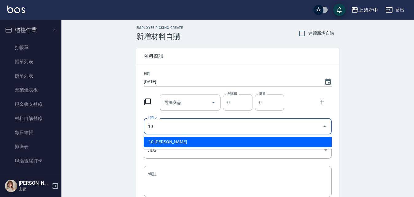
click at [160, 144] on li "10 Kevin" at bounding box center [238, 142] width 188 height 10
type input "10 Kevin"
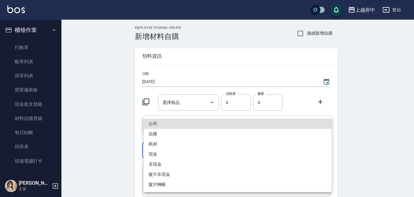
click at [159, 155] on body "上越府中 登出 櫃檯作業 打帳單 帳單列表 掛單列表 營業儀表板 現金收支登錄 材料自購登錄 每日結帳 排班表 現場電腦打卡 預約管理 預約管理 單日預約紀錄…" at bounding box center [207, 126] width 414 height 253
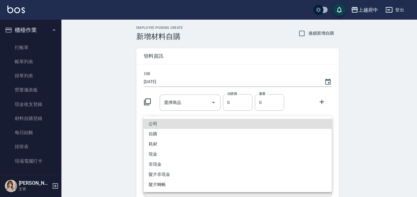
click at [171, 132] on li "自購" at bounding box center [238, 134] width 188 height 10
type input "自購"
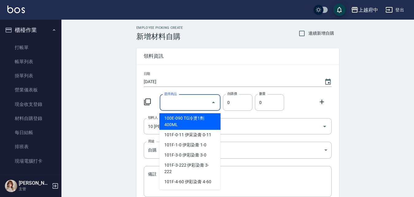
click at [177, 97] on div "選擇商品 選擇商品" at bounding box center [190, 103] width 61 height 16
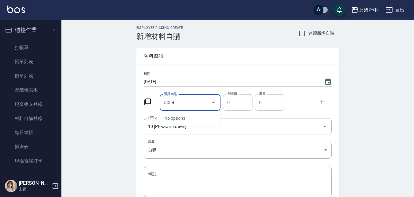
click at [176, 97] on input "5CL4" at bounding box center [185, 102] width 46 height 11
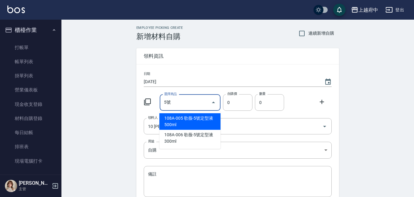
click at [197, 123] on li "108A-005 歌薇-5號定型液500ml" at bounding box center [189, 121] width 61 height 17
type input "歌薇-5號定型液500ml"
type input "450"
type input "1"
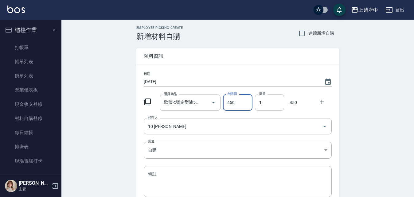
click at [231, 104] on input "450" at bounding box center [237, 102] width 29 height 17
type input "405"
click at [128, 123] on div "Employee Picking Create 新增材料自購 連續新增自購 領料資訊 日期 2025/10/09 選擇商品 歌薇-5號定型液500ml 選擇商…" at bounding box center [237, 136] width 353 height 233
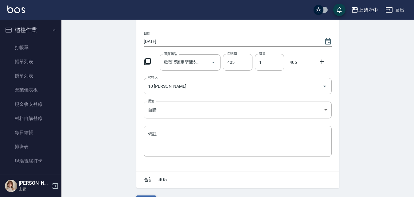
scroll to position [57, 0]
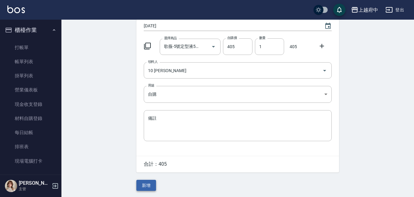
click at [147, 184] on button "新增" at bounding box center [146, 185] width 20 height 11
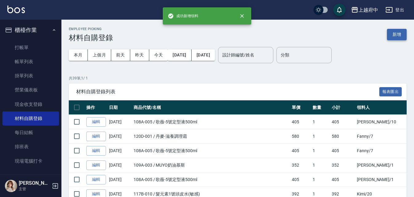
click at [399, 32] on button "新增" at bounding box center [397, 34] width 20 height 11
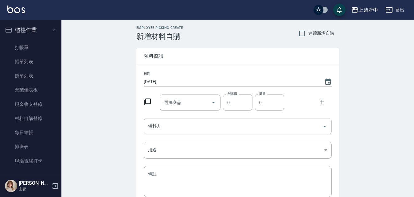
click at [158, 131] on input "領料人" at bounding box center [233, 126] width 173 height 11
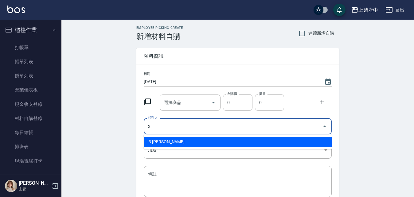
click at [153, 143] on li "3 黎黎" at bounding box center [238, 142] width 188 height 10
type input "3 黎黎"
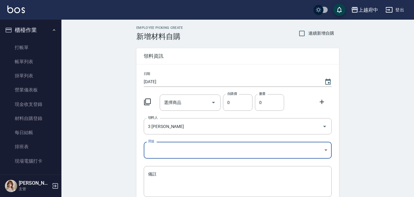
click at [153, 149] on body "上越府中 登出 櫃檯作業 打帳單 帳單列表 掛單列表 營業儀表板 現金收支登錄 材料自購登錄 每日結帳 排班表 現場電腦打卡 預約管理 預約管理 單日預約紀錄…" at bounding box center [207, 126] width 414 height 253
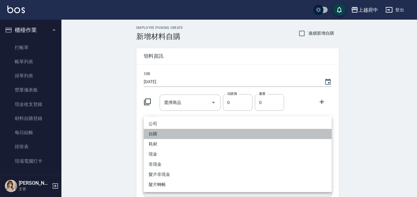
click at [156, 134] on li "自購" at bounding box center [238, 134] width 188 height 10
type input "自購"
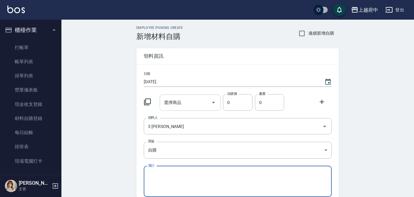
click at [192, 99] on input "選擇商品" at bounding box center [185, 102] width 46 height 11
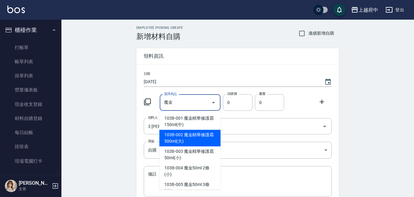
click at [194, 142] on li "103B-002 魔金精華修護霜500ml(大)" at bounding box center [189, 138] width 61 height 17
type input "魔金精華修護霜500ml(大)"
type input "900"
type input "1"
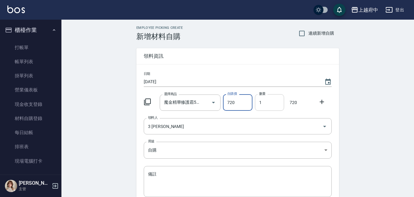
type input "720"
click at [267, 104] on input "1" at bounding box center [269, 102] width 29 height 17
type input "2"
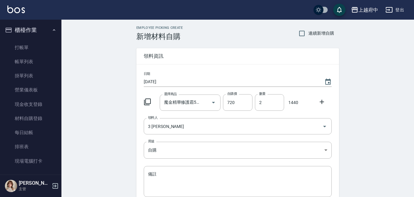
click at [303, 88] on div "日期 2025/10/09 選擇商品 魔金精華修護霜500ml(大) 選擇商品 自購價 720 自購價 數量 2 數量 1440 領料人 3 黎黎 領料人 用…" at bounding box center [237, 138] width 203 height 147
click at [118, 139] on div "Employee Picking Create 新增材料自購 連續新增自購 領料資訊 日期 2025/10/09 選擇商品 魔金精華修護霜500ml(大) 選…" at bounding box center [237, 136] width 353 height 233
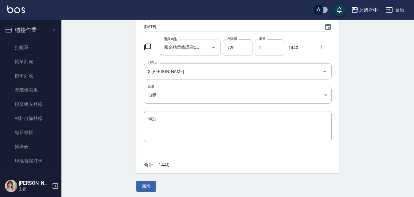
scroll to position [57, 0]
click at [148, 182] on button "新增" at bounding box center [146, 185] width 20 height 11
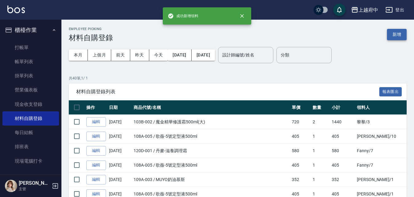
click at [401, 32] on button "新增" at bounding box center [397, 34] width 20 height 11
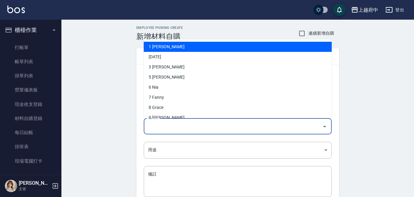
click at [177, 124] on input "領料人" at bounding box center [233, 126] width 173 height 11
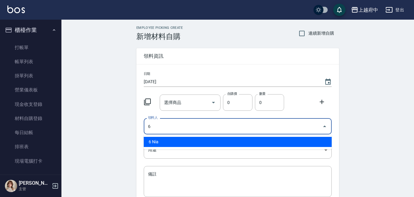
click at [174, 141] on li "6 Nia" at bounding box center [238, 142] width 188 height 10
type input "6 Nia"
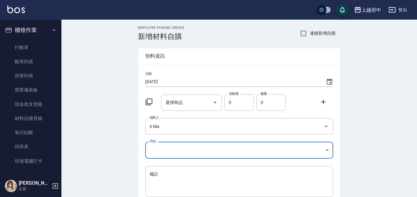
click at [166, 145] on body "上越府中 登出 櫃檯作業 打帳單 帳單列表 掛單列表 營業儀表板 現金收支登錄 材料自購登錄 每日結帳 排班表 現場電腦打卡 預約管理 預約管理 單日預約紀錄…" at bounding box center [208, 126] width 417 height 253
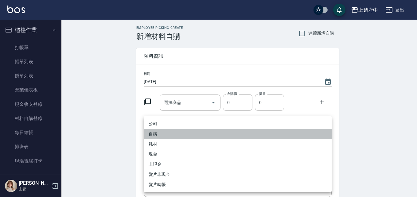
click at [157, 131] on li "自購" at bounding box center [238, 134] width 188 height 10
type input "自購"
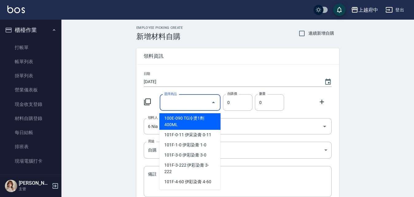
click at [183, 104] on input "選擇商品" at bounding box center [185, 102] width 46 height 11
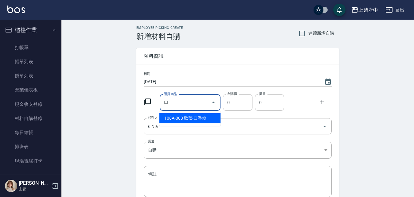
click at [187, 115] on li "108A-003 歌薇-口香糖" at bounding box center [189, 118] width 61 height 10
type input "歌薇-口香糖"
type input "370"
type input "1"
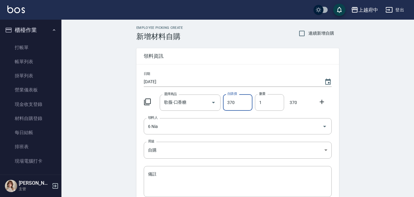
click at [233, 104] on input "370" at bounding box center [237, 102] width 29 height 17
type input "333"
click at [139, 178] on div "日期 2025/10/09 選擇商品 歌薇-口香糖 選擇商品 自購價 333 自購價 數量 1 數量 333 領料人 6 Nia 領料人 用途 自購 自購 用…" at bounding box center [237, 138] width 203 height 147
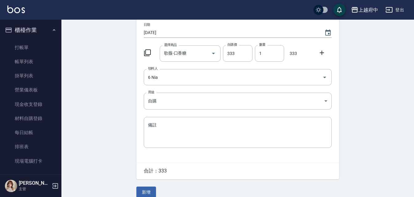
scroll to position [57, 0]
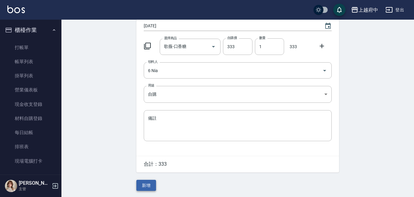
click at [150, 187] on button "新增" at bounding box center [146, 185] width 20 height 11
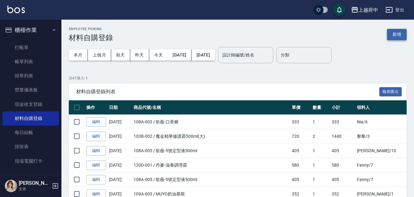
click at [401, 37] on button "新增" at bounding box center [397, 34] width 20 height 11
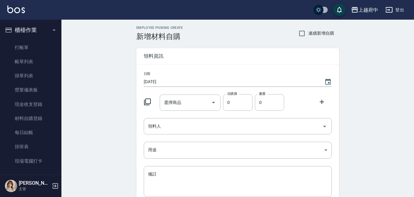
click at [276, 135] on div "日期 2025/10/09 選擇商品 選擇商品 自購價 0 自購價 數量 0 數量 領料人 領料人 用途 ​ 用途 備註 x 備註" at bounding box center [237, 138] width 203 height 147
click at [279, 119] on div "領料人" at bounding box center [238, 126] width 188 height 16
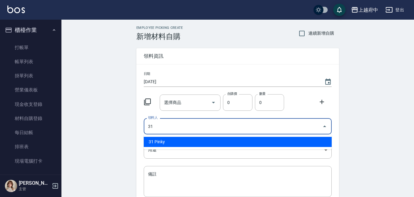
click at [196, 140] on li "31 Pinky" at bounding box center [238, 142] width 188 height 10
type input "31 Pinky"
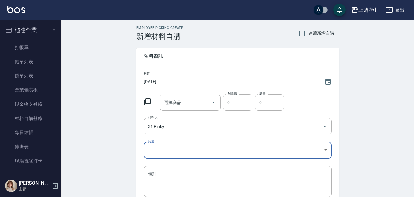
click at [166, 149] on body "上越府中 登出 櫃檯作業 打帳單 帳單列表 掛單列表 營業儀表板 現金收支登錄 材料自購登錄 每日結帳 排班表 現場電腦打卡 預約管理 預約管理 單日預約紀錄…" at bounding box center [207, 126] width 414 height 253
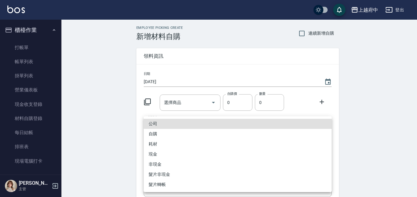
click at [152, 135] on li "自購" at bounding box center [238, 134] width 188 height 10
type input "自購"
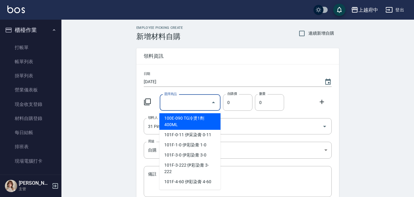
click at [186, 104] on input "選擇商品" at bounding box center [185, 102] width 46 height 11
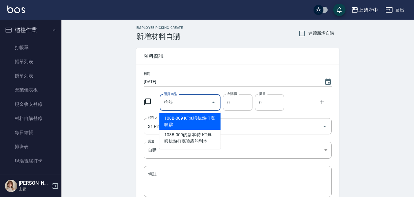
click at [195, 122] on li "108B-009 KT無暇抗熱打底噴霧" at bounding box center [189, 121] width 61 height 17
type input "KT無暇抗熱打底噴霧"
type input "560"
type input "1"
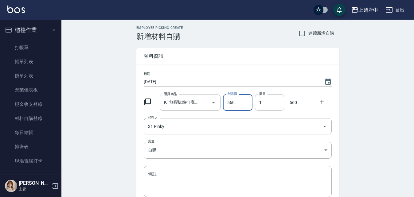
click at [235, 104] on input "560" at bounding box center [237, 102] width 29 height 17
type input "448"
click at [321, 93] on div "日期 2025/10/09 選擇商品 KT無暇抗熱打底噴霧 選擇商品 自購價 448 自購價 數量 1 數量 448 領料人 31 Pinky 領料人 用途 …" at bounding box center [237, 138] width 203 height 147
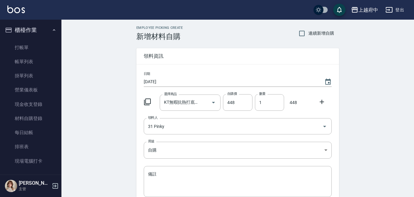
click at [114, 143] on div "Employee Picking Create 新增材料自購 連續新增自購 領料資訊 日期 2025/10/09 選擇商品 KT無暇抗熱打底噴霧 選擇商品 自…" at bounding box center [237, 136] width 353 height 233
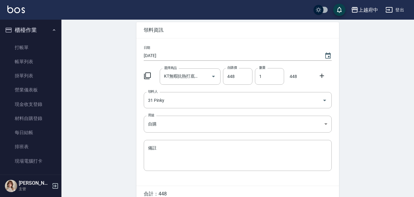
scroll to position [57, 0]
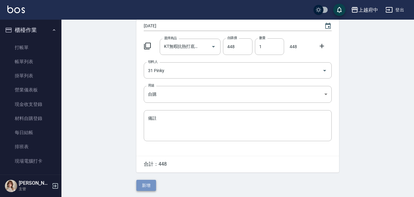
click at [149, 186] on button "新增" at bounding box center [146, 185] width 20 height 11
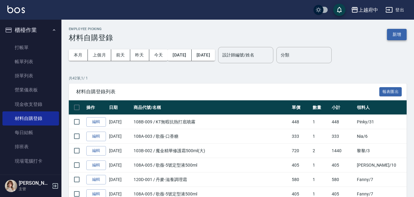
click at [401, 37] on button "新增" at bounding box center [397, 34] width 20 height 11
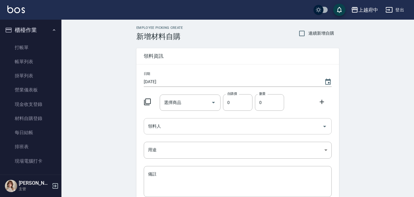
click at [179, 127] on input "領料人" at bounding box center [233, 126] width 173 height 11
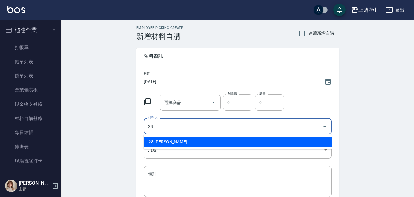
click at [160, 139] on li "28 Jerry" at bounding box center [238, 142] width 188 height 10
type input "28 Jerry"
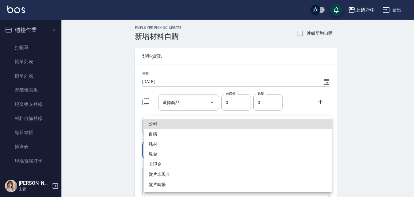
click at [157, 150] on body "上越府中 登出 櫃檯作業 打帳單 帳單列表 掛單列表 營業儀表板 現金收支登錄 材料自購登錄 每日結帳 排班表 現場電腦打卡 預約管理 預約管理 單日預約紀錄…" at bounding box center [207, 126] width 414 height 253
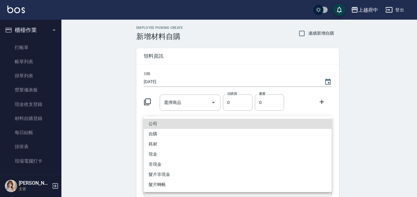
click at [156, 134] on li "自購" at bounding box center [238, 134] width 188 height 10
type input "自購"
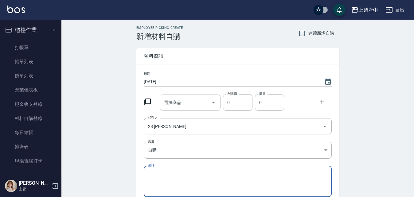
click at [183, 101] on input "選擇商品" at bounding box center [185, 102] width 46 height 11
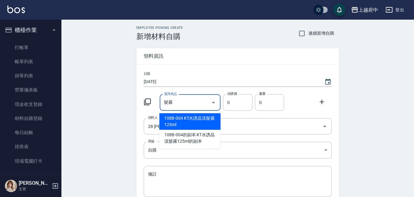
click at [197, 118] on li "108B-004 KT水誘晶漾髮霧125ml" at bounding box center [189, 121] width 61 height 17
type input "KT水誘晶漾髮霧125ml"
type input "600"
type input "1"
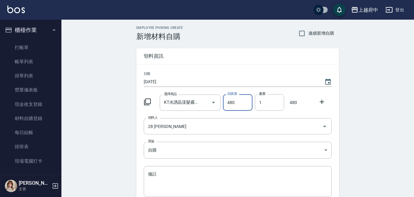
type input "480"
click at [334, 102] on div "日期 2025/10/09 選擇商品 KT水誘晶漾髮霧125ml 選擇商品 自購價 480 自購價 數量 1 數量 480 領料人 28 Jerry 領料人 …" at bounding box center [237, 138] width 203 height 147
click at [112, 134] on div "Employee Picking Create 新增材料自購 連續新增自購 領料資訊 日期 2025/10/09 選擇商品 KT水誘晶漾髮霧125ml 選擇商…" at bounding box center [237, 136] width 353 height 233
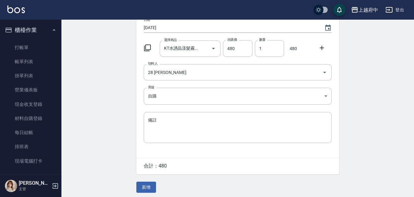
scroll to position [57, 0]
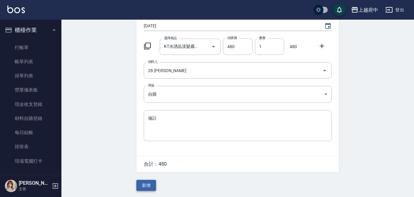
click at [150, 188] on button "新增" at bounding box center [146, 185] width 20 height 11
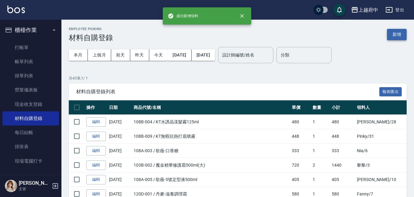
click at [395, 30] on button "新增" at bounding box center [397, 34] width 20 height 11
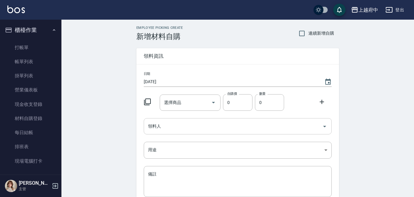
click at [192, 123] on input "領料人" at bounding box center [233, 126] width 173 height 11
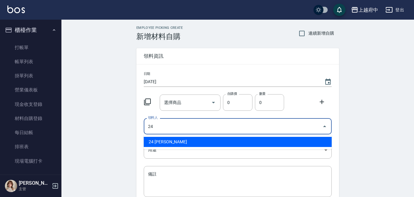
click at [159, 142] on li "24 Sara" at bounding box center [238, 142] width 188 height 10
type input "24 Sara"
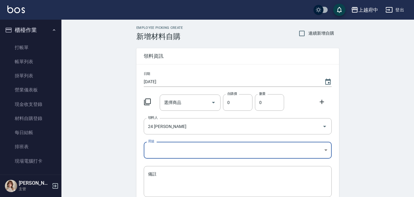
click at [153, 153] on body "上越府中 登出 櫃檯作業 打帳單 帳單列表 掛單列表 營業儀表板 現金收支登錄 材料自購登錄 每日結帳 排班表 現場電腦打卡 預約管理 預約管理 單日預約紀錄…" at bounding box center [207, 126] width 414 height 253
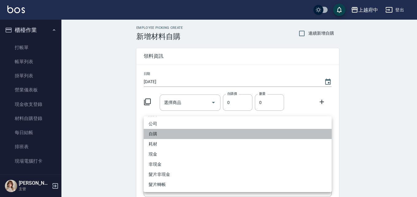
click at [159, 135] on li "自購" at bounding box center [238, 134] width 188 height 10
type input "自購"
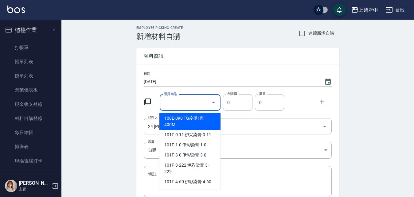
click at [170, 100] on input "選擇商品" at bounding box center [185, 102] width 46 height 11
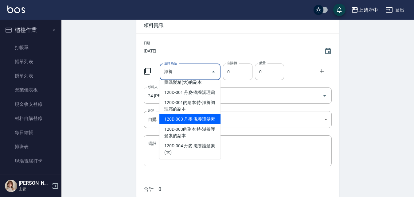
scroll to position [125, 0]
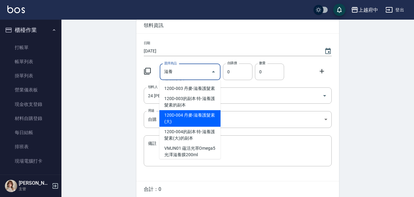
click at [195, 126] on li "120D-004 丹麥-滋養護髮素(大)" at bounding box center [189, 118] width 61 height 17
type input "丹麥-滋養護髮素(大)"
type input "1995"
type input "1"
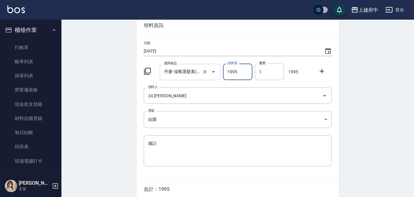
click at [188, 68] on input "丹麥-滋養護髮素(大)" at bounding box center [181, 72] width 38 height 11
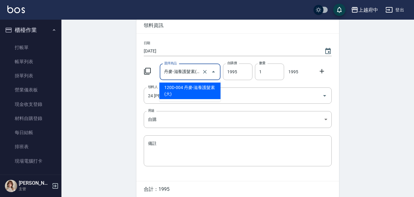
click at [198, 88] on li "120D-004 丹麥-滋養護髮素(大)" at bounding box center [189, 91] width 61 height 17
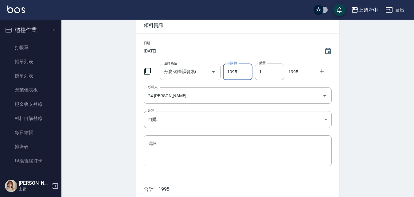
click at [241, 72] on input "1995" at bounding box center [237, 72] width 29 height 17
type input "1596"
click at [177, 182] on div "合計： 1596" at bounding box center [237, 190] width 203 height 16
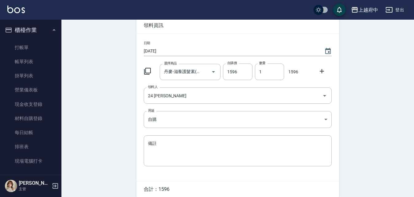
click at [120, 174] on div "Employee Picking Create 新增材料自購 連續新增自購 領料資訊 日期 2025/10/09 選擇商品 丹麥-滋養護髮素(大) 選擇商品 …" at bounding box center [237, 105] width 353 height 233
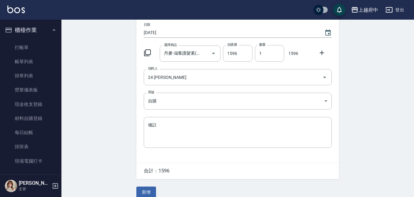
scroll to position [57, 0]
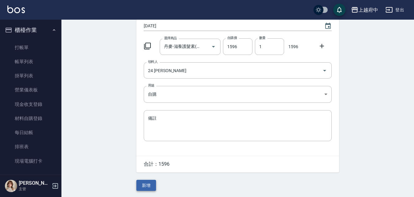
click at [147, 183] on button "新增" at bounding box center [146, 185] width 20 height 11
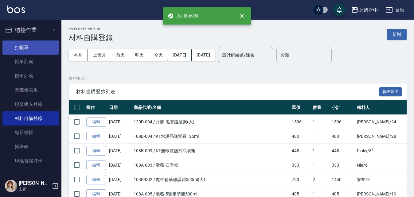
click at [24, 47] on link "打帳單" at bounding box center [30, 48] width 57 height 14
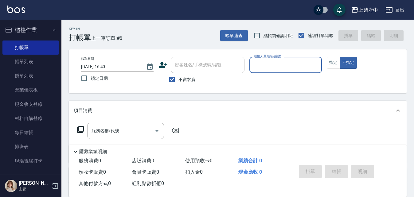
click at [34, 29] on button "櫃檯作業" at bounding box center [30, 30] width 57 height 16
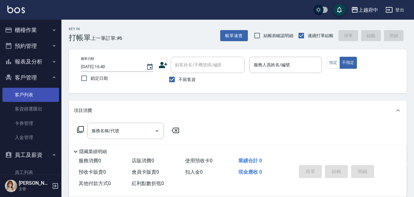
click at [30, 92] on link "客戶列表" at bounding box center [30, 95] width 57 height 14
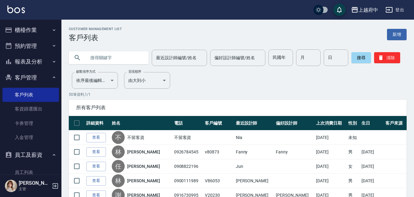
drag, startPoint x: 104, startPoint y: 65, endPoint x: 105, endPoint y: 61, distance: 3.7
click at [105, 62] on input "text" at bounding box center [115, 57] width 58 height 17
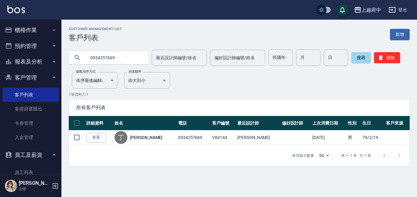
click at [130, 52] on input "0934257669" at bounding box center [115, 57] width 58 height 17
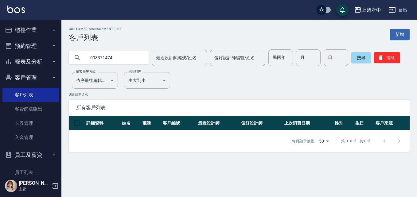
click at [130, 53] on input "093371474" at bounding box center [115, 57] width 58 height 17
type input "0933714474"
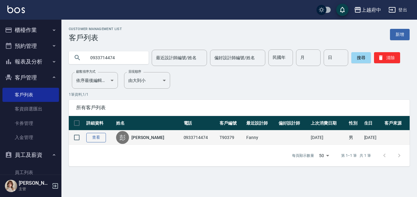
click at [96, 142] on link "查看" at bounding box center [96, 138] width 20 height 10
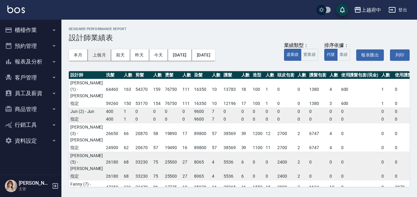
click at [98, 55] on button "上個月" at bounding box center [99, 54] width 23 height 11
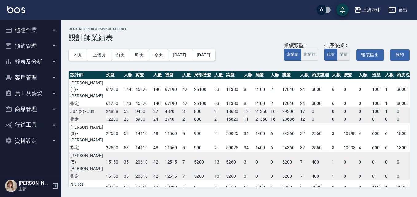
click at [344, 53] on button "業績" at bounding box center [343, 55] width 13 height 12
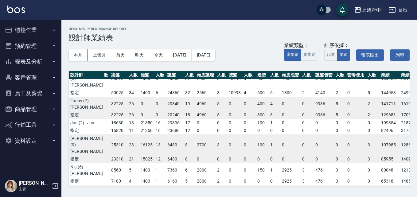
scroll to position [61, 193]
